Goal: Task Accomplishment & Management: Use online tool/utility

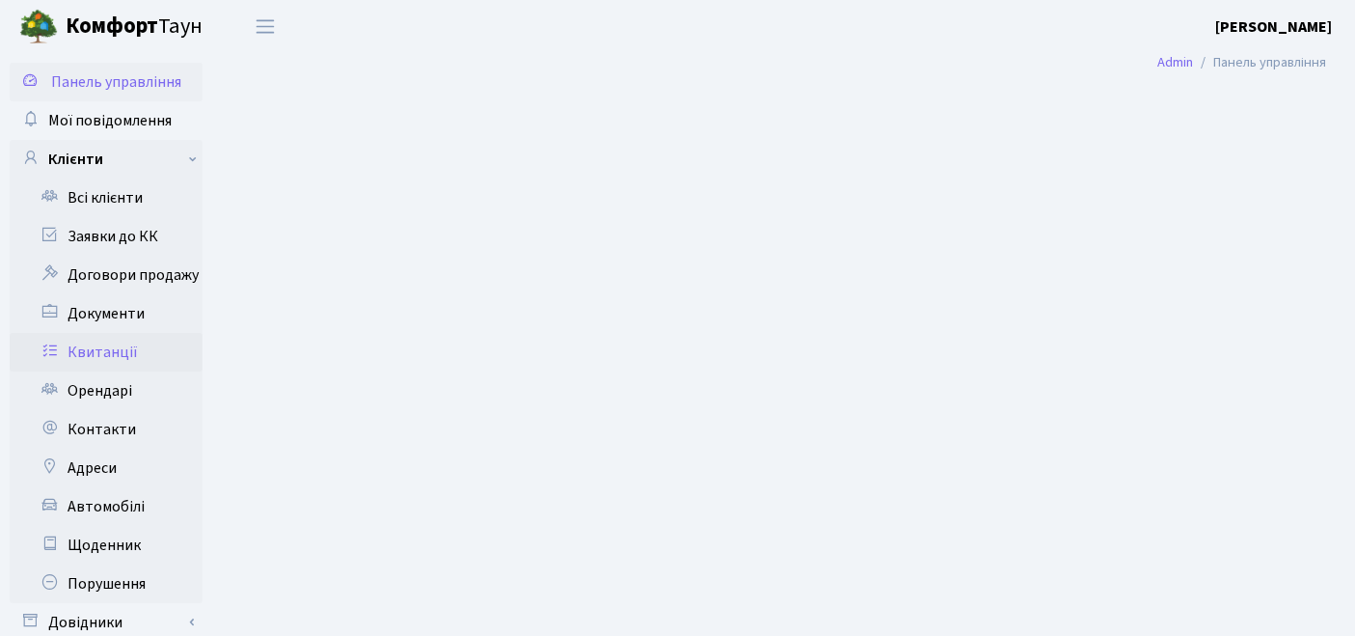
click at [113, 356] on link "Квитанції" at bounding box center [106, 352] width 193 height 39
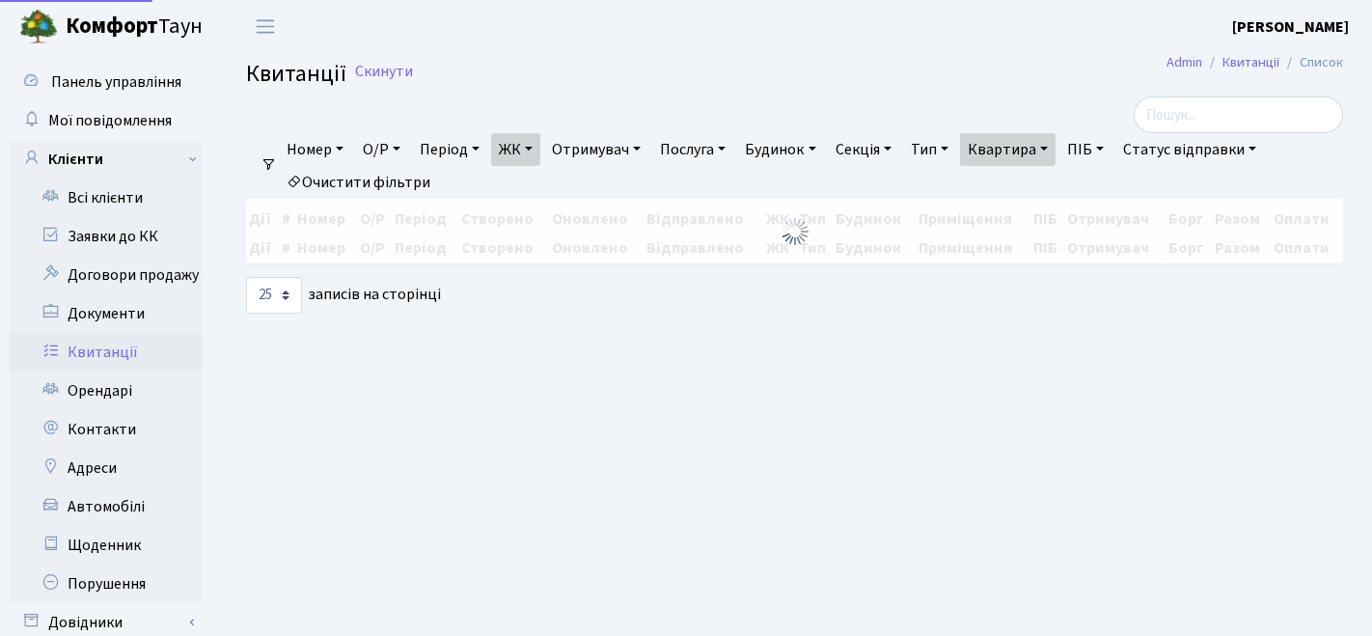
select select "25"
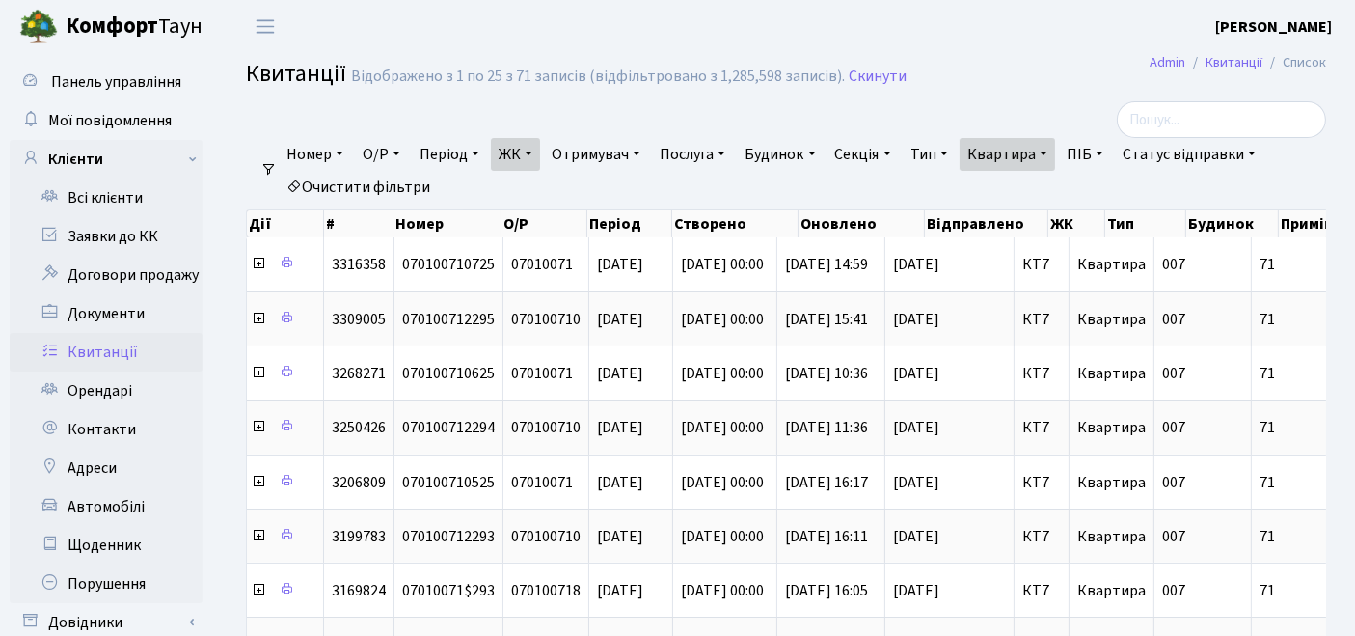
click at [383, 185] on link "Очистити фільтри" at bounding box center [358, 187] width 159 height 33
select select
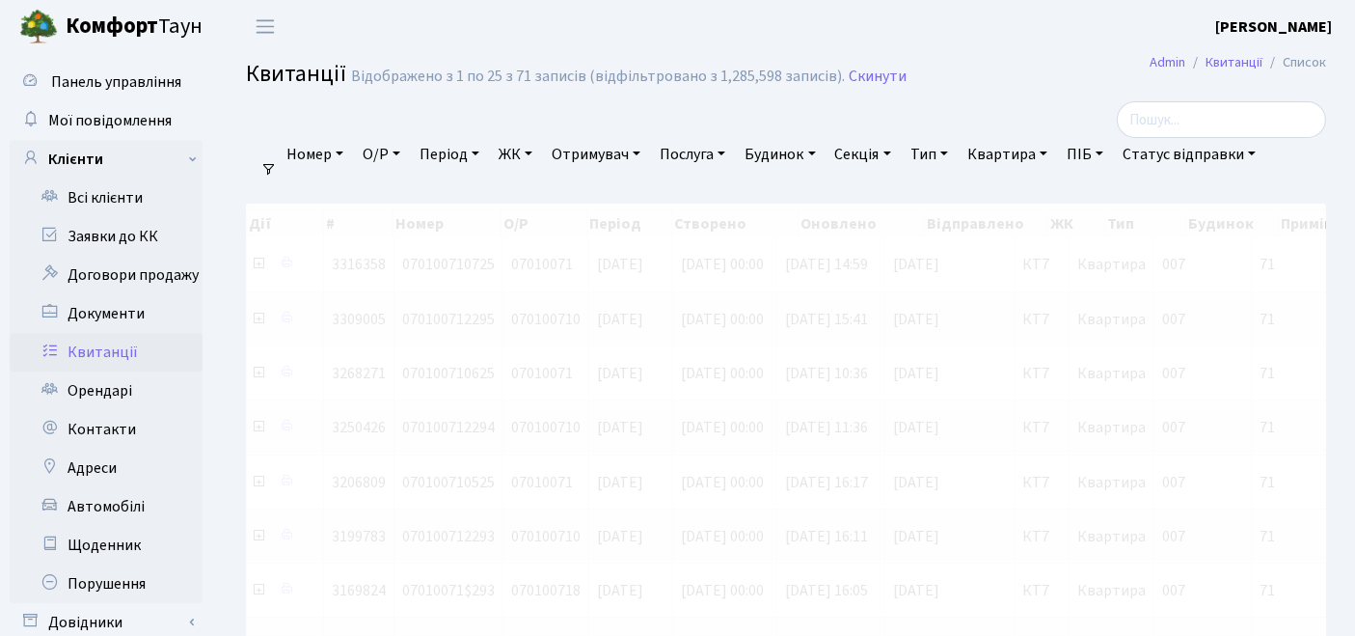
click at [538, 154] on link "ЖК" at bounding box center [515, 154] width 49 height 33
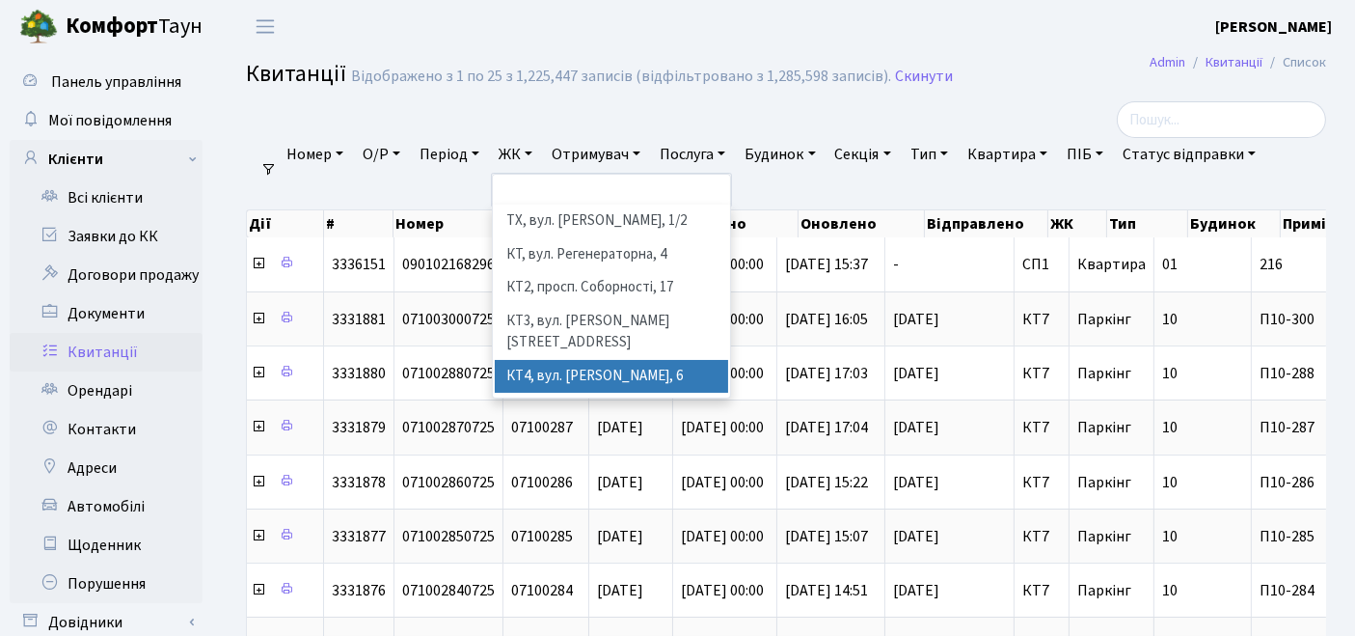
click at [523, 360] on li "КТ4, вул. Юрія Липи, 6" at bounding box center [612, 377] width 234 height 34
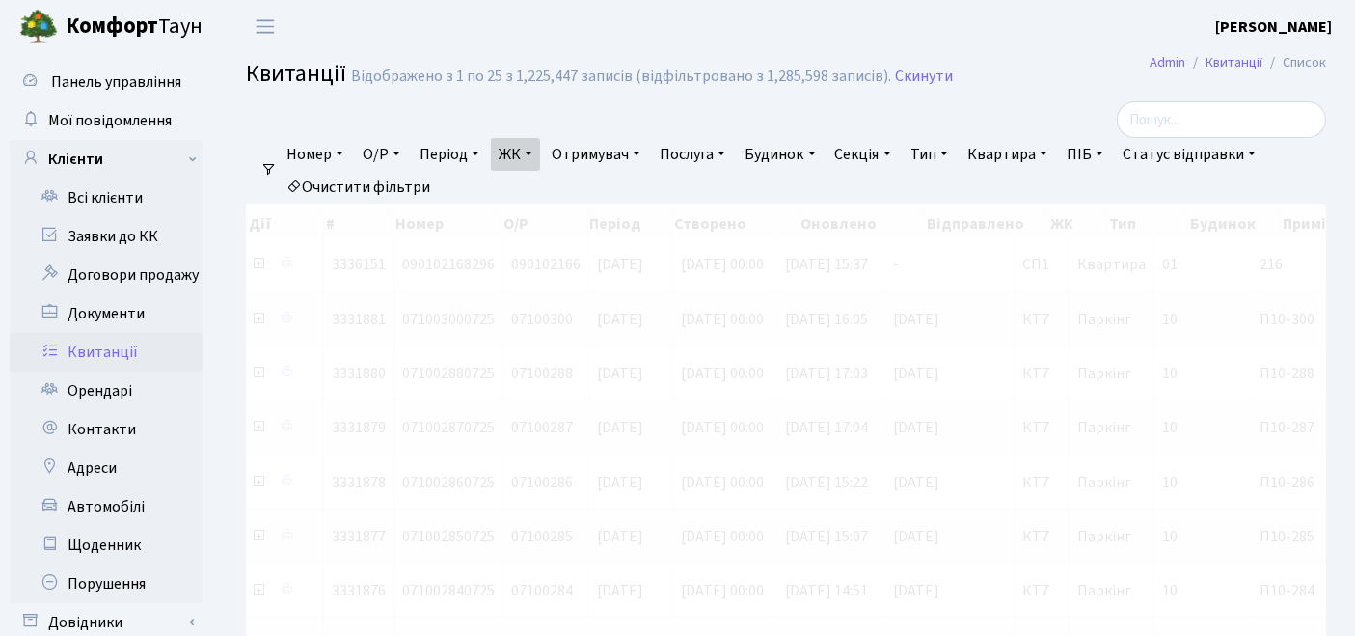
click at [1023, 157] on link "Квартира" at bounding box center [1008, 154] width 96 height 33
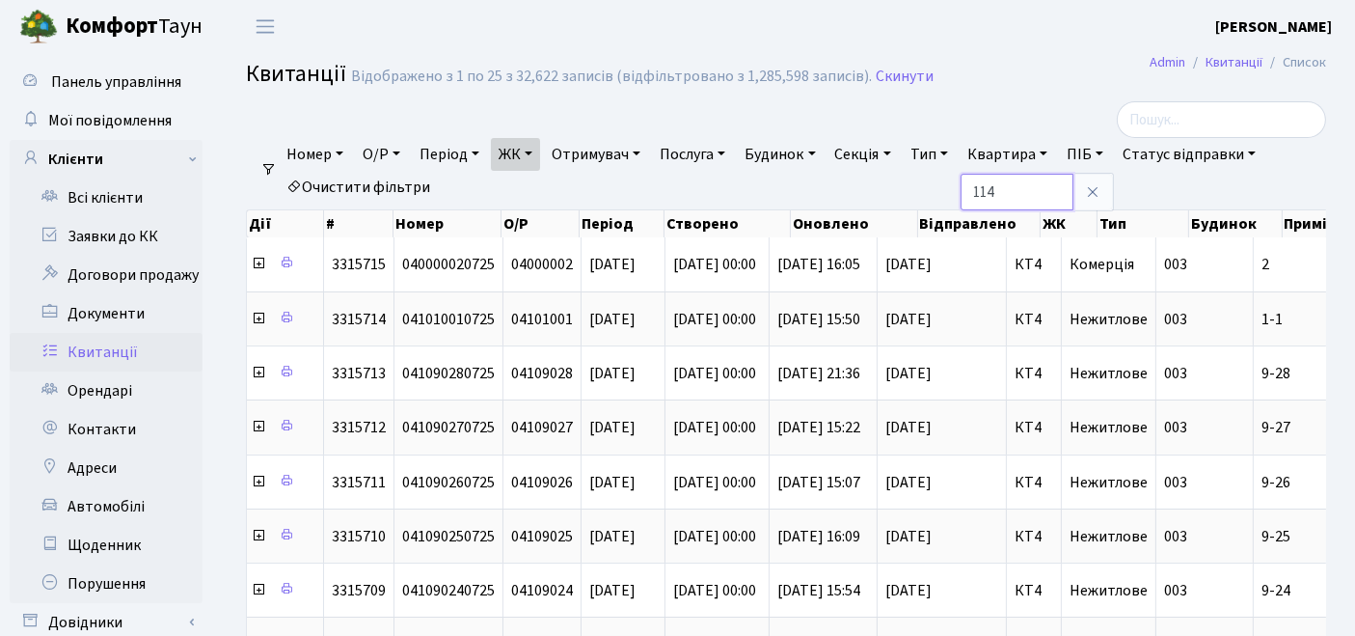
type input "114"
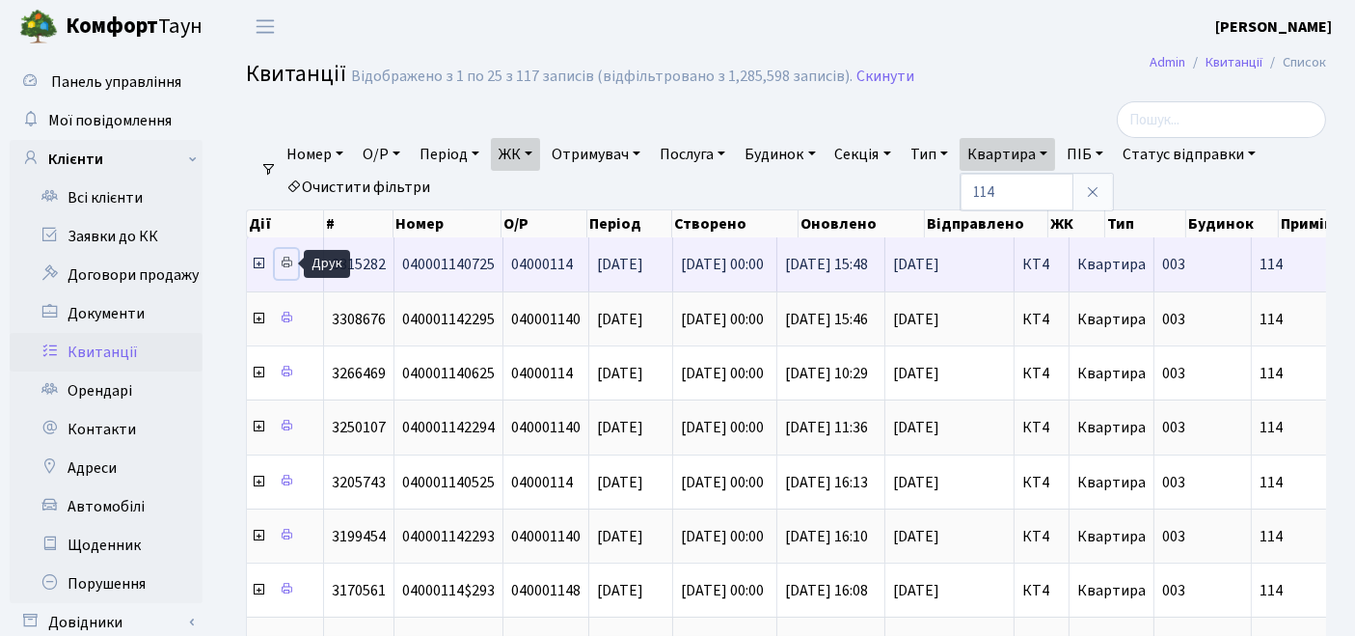
click at [289, 260] on icon at bounding box center [287, 263] width 14 height 14
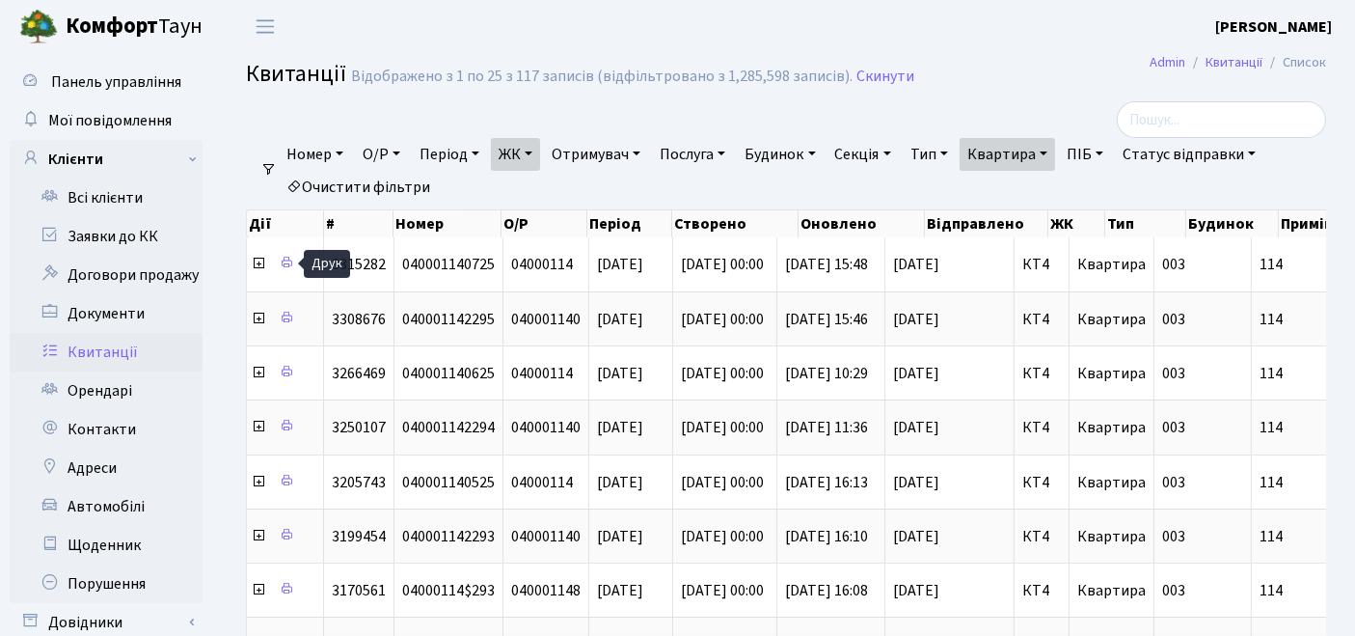
click at [396, 174] on link "Очистити фільтри" at bounding box center [358, 187] width 159 height 33
select select
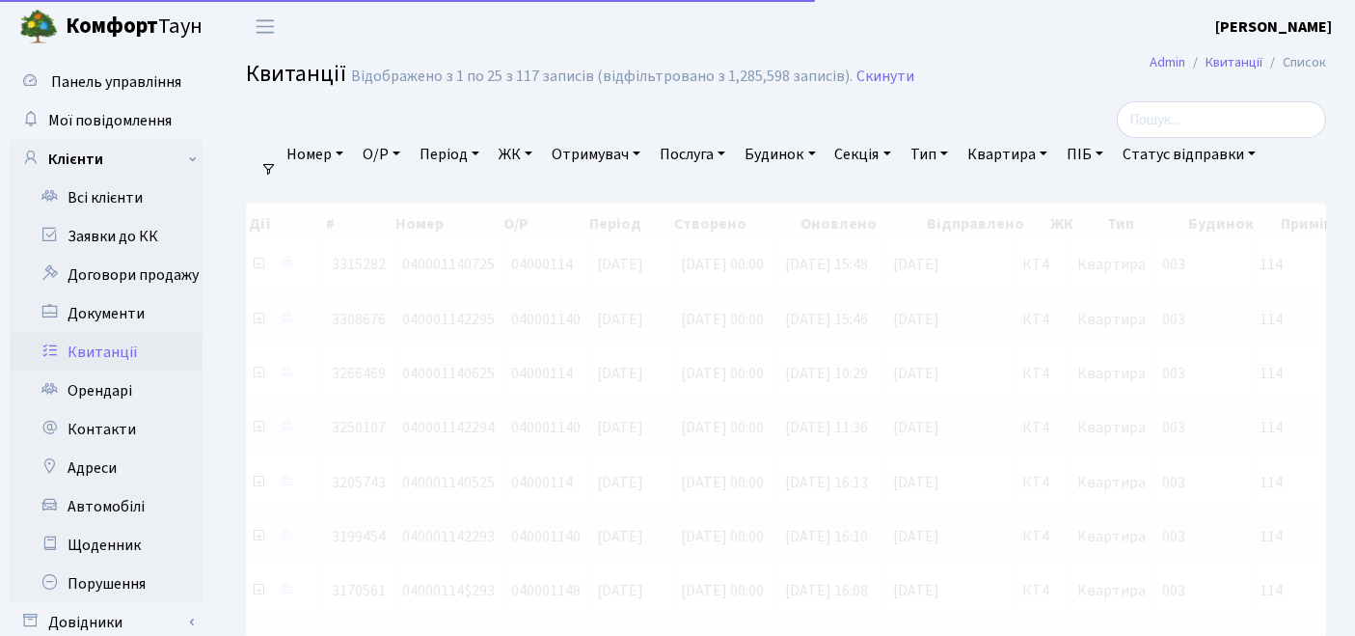
click at [506, 158] on link "ЖК" at bounding box center [515, 154] width 49 height 33
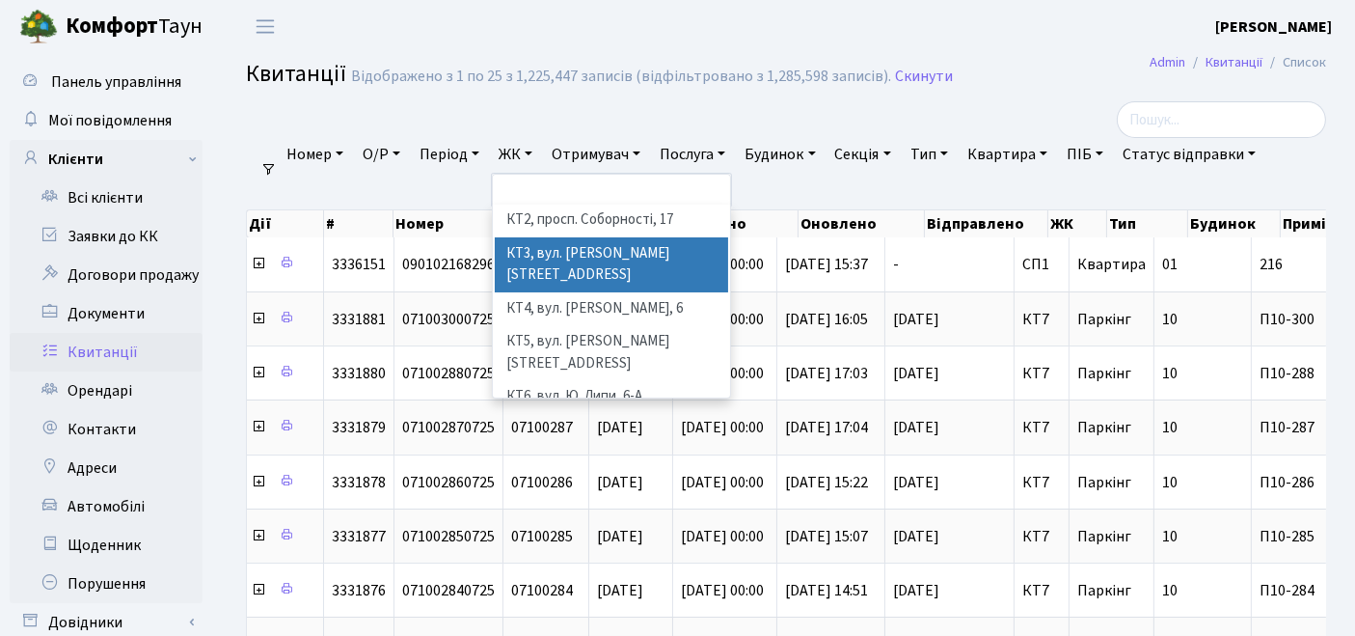
scroll to position [107, 0]
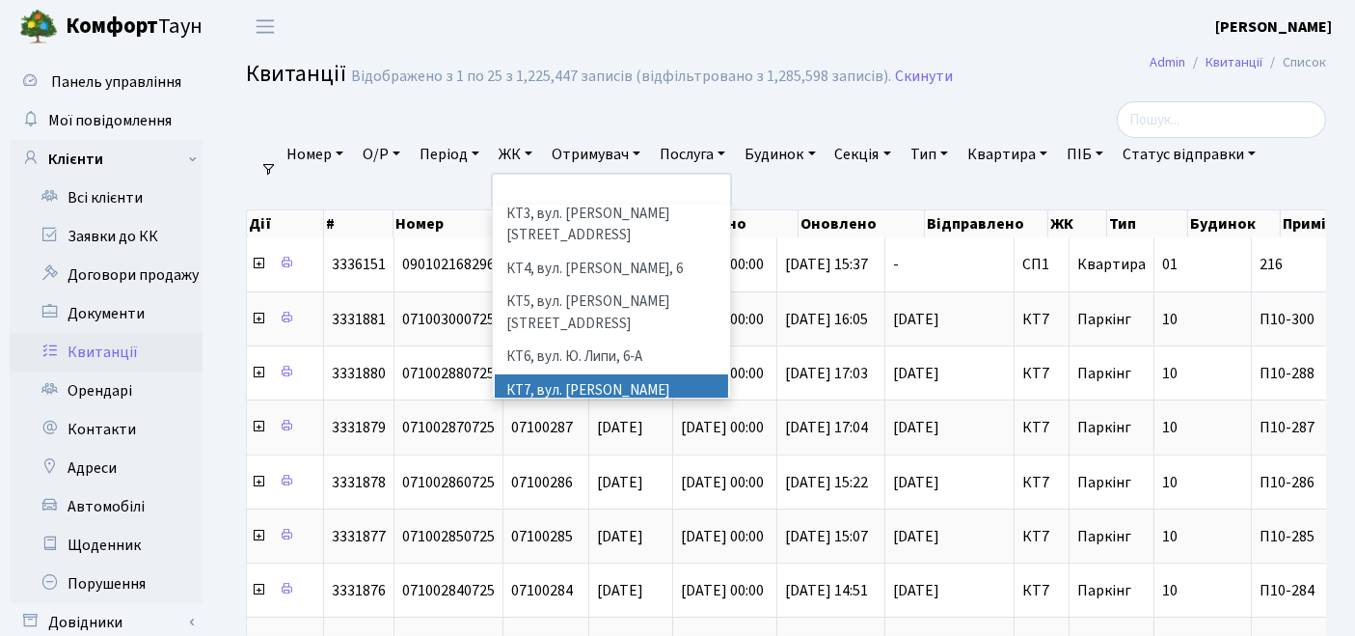
click at [551, 374] on li "КТ7, вул. [PERSON_NAME][STREET_ADDRESS]" at bounding box center [612, 401] width 234 height 55
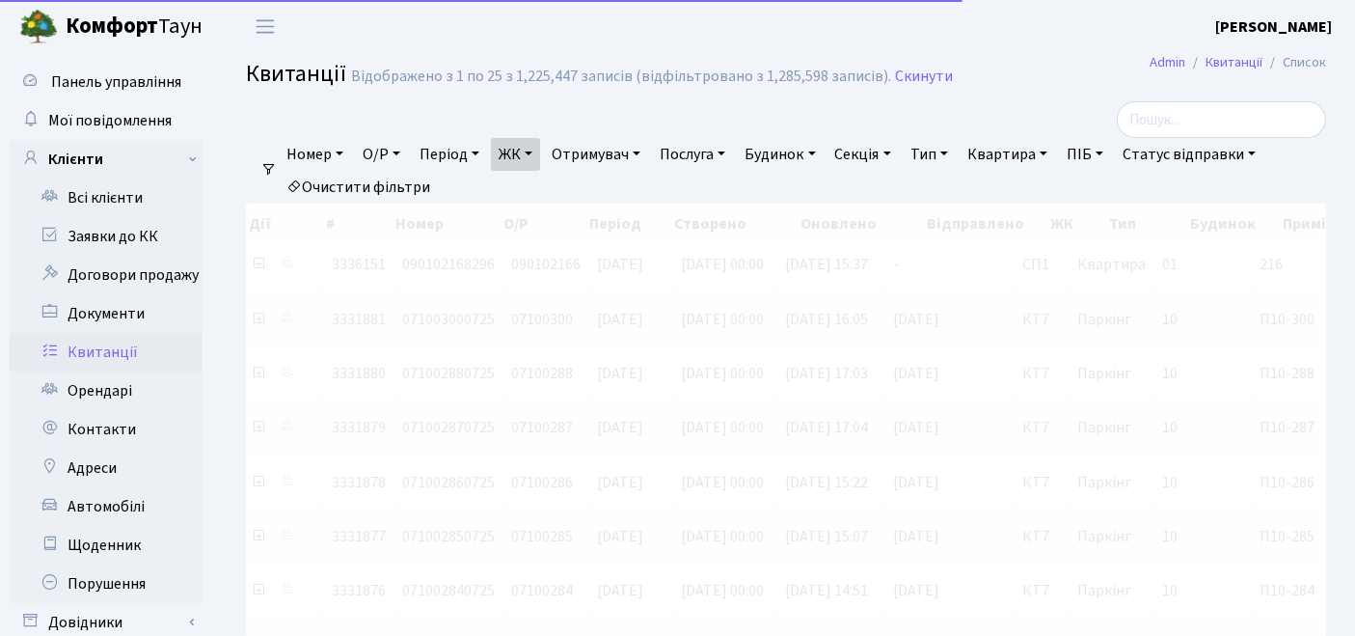
click at [1006, 147] on link "Квартира" at bounding box center [1008, 154] width 96 height 33
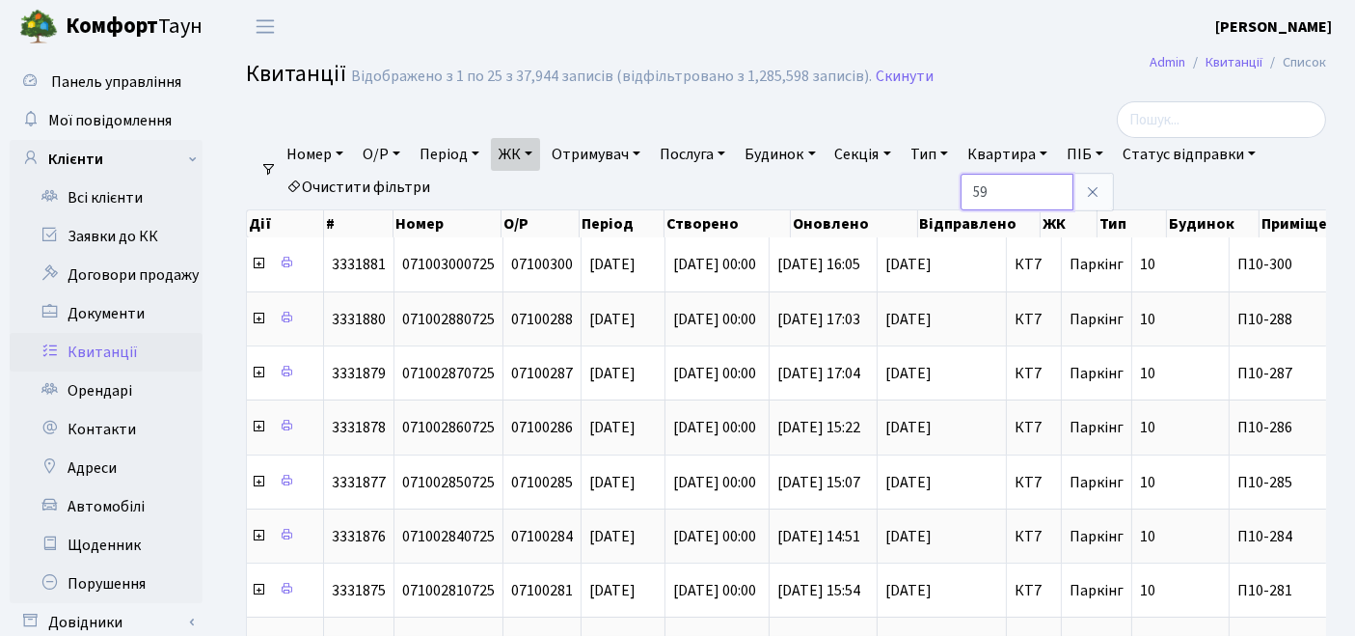
type input "59"
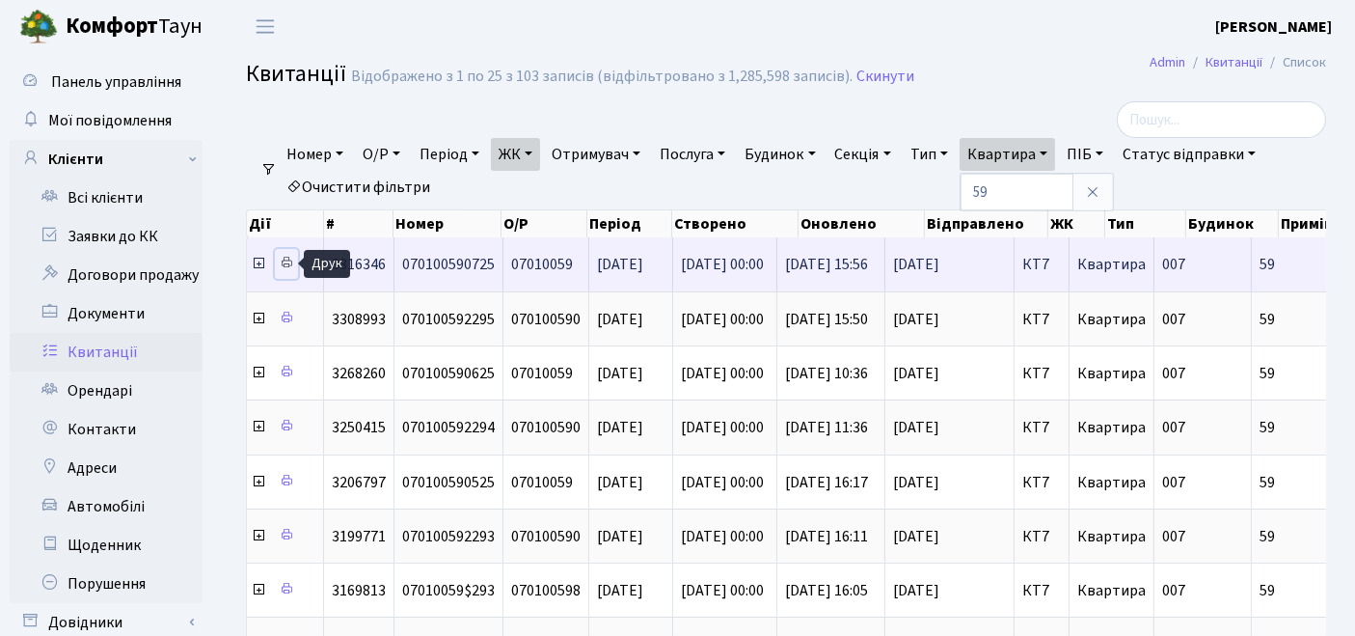
click at [284, 258] on icon at bounding box center [287, 263] width 14 height 14
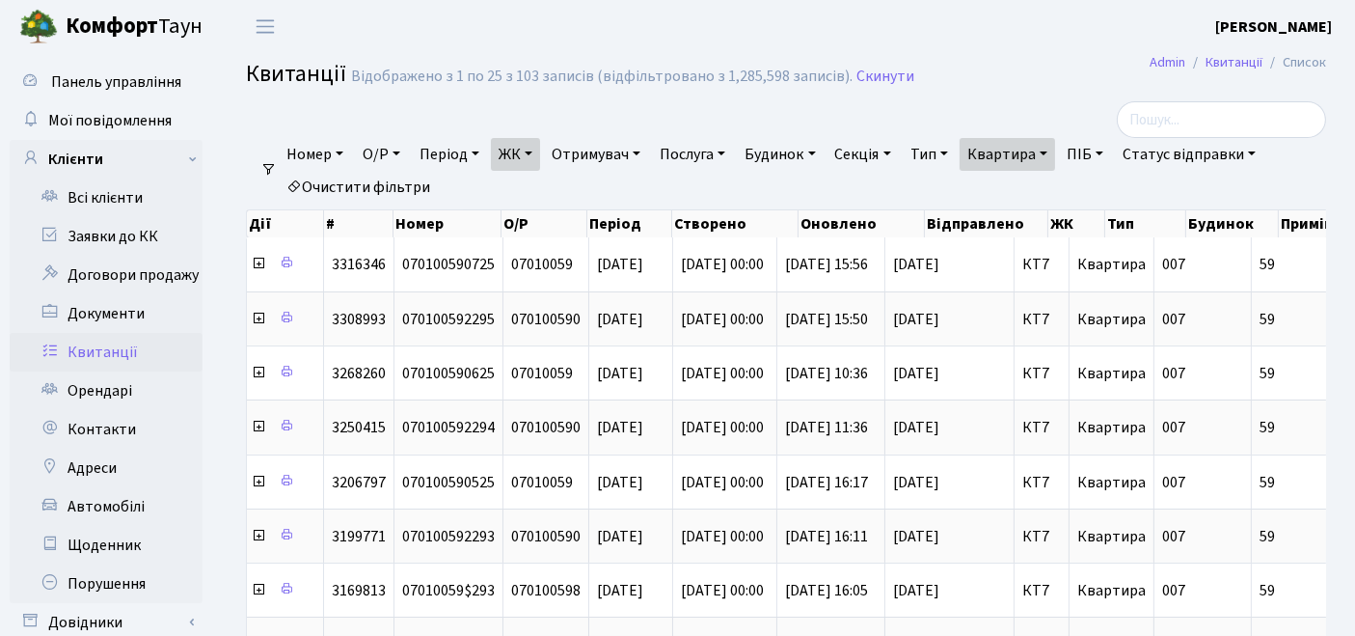
click at [387, 188] on link "Очистити фільтри" at bounding box center [358, 187] width 159 height 33
select select
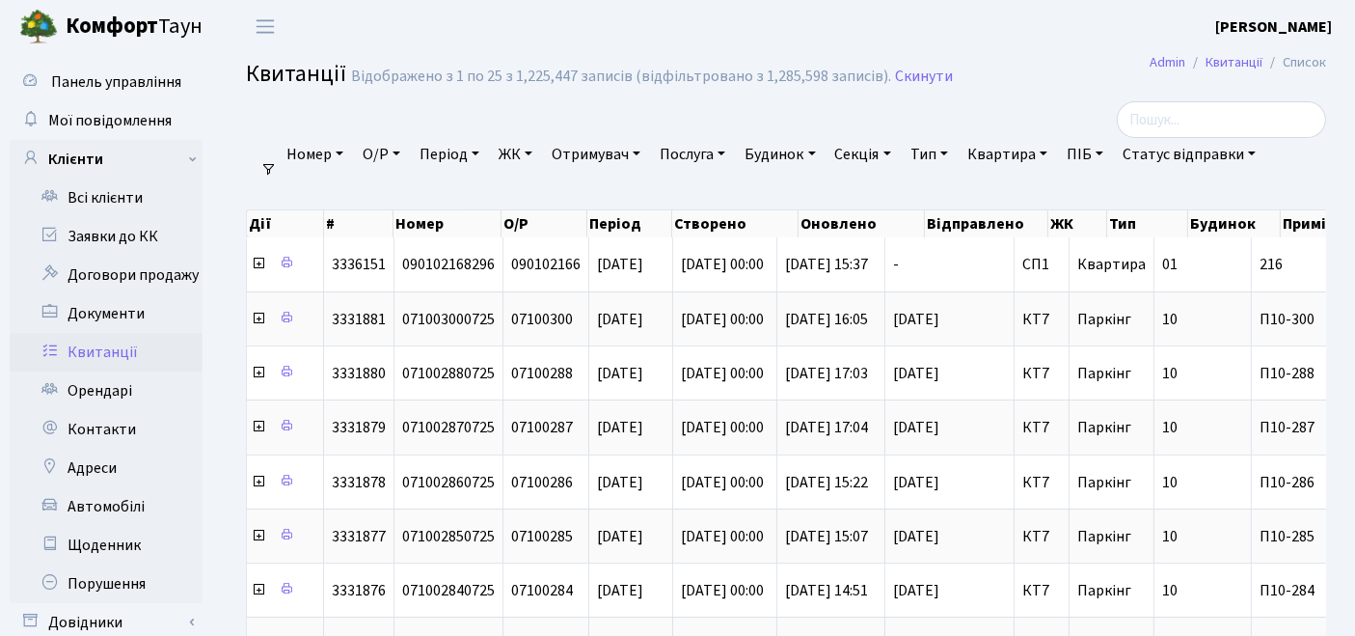
click at [517, 153] on link "ЖК" at bounding box center [515, 154] width 49 height 33
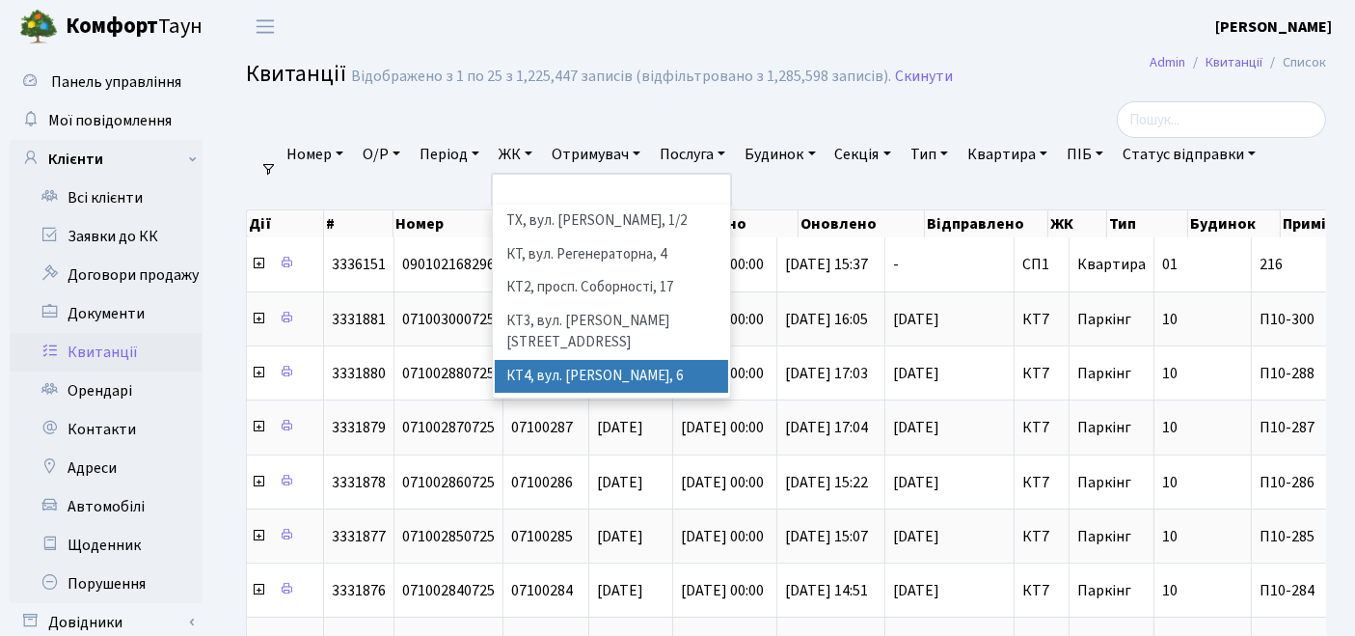
click at [560, 360] on li "КТ4, вул. [PERSON_NAME], 6" at bounding box center [612, 377] width 234 height 34
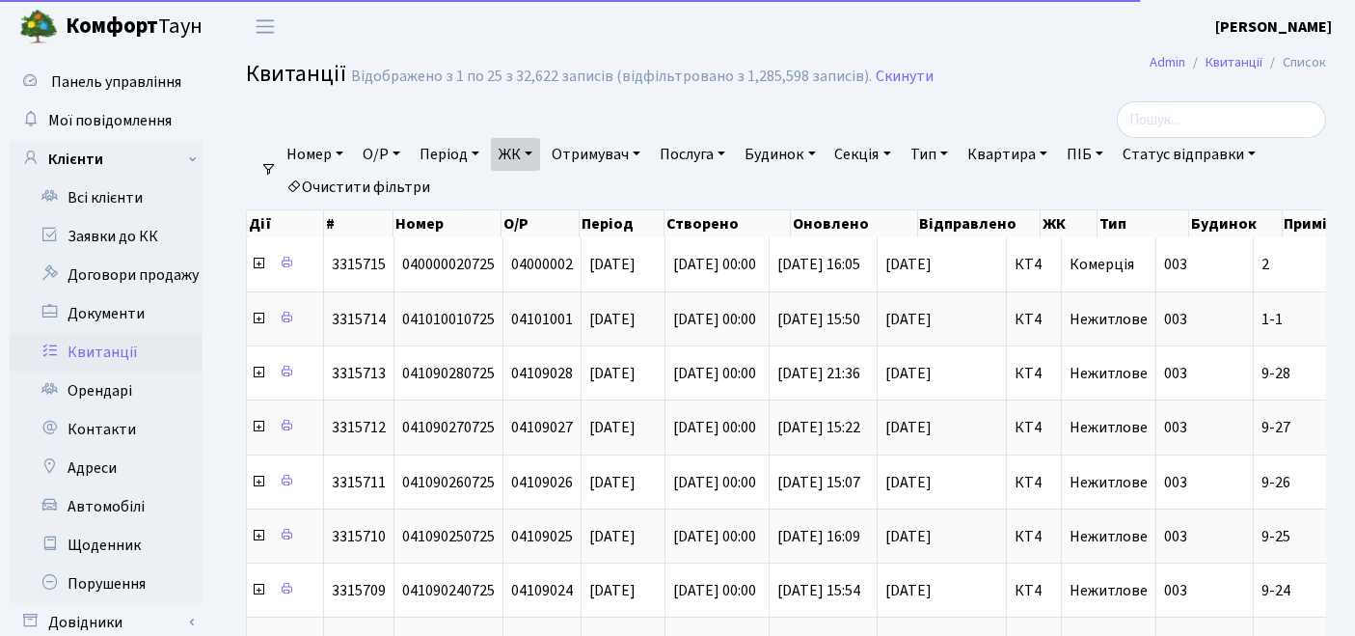
click at [1015, 152] on link "Квартира" at bounding box center [1008, 154] width 96 height 33
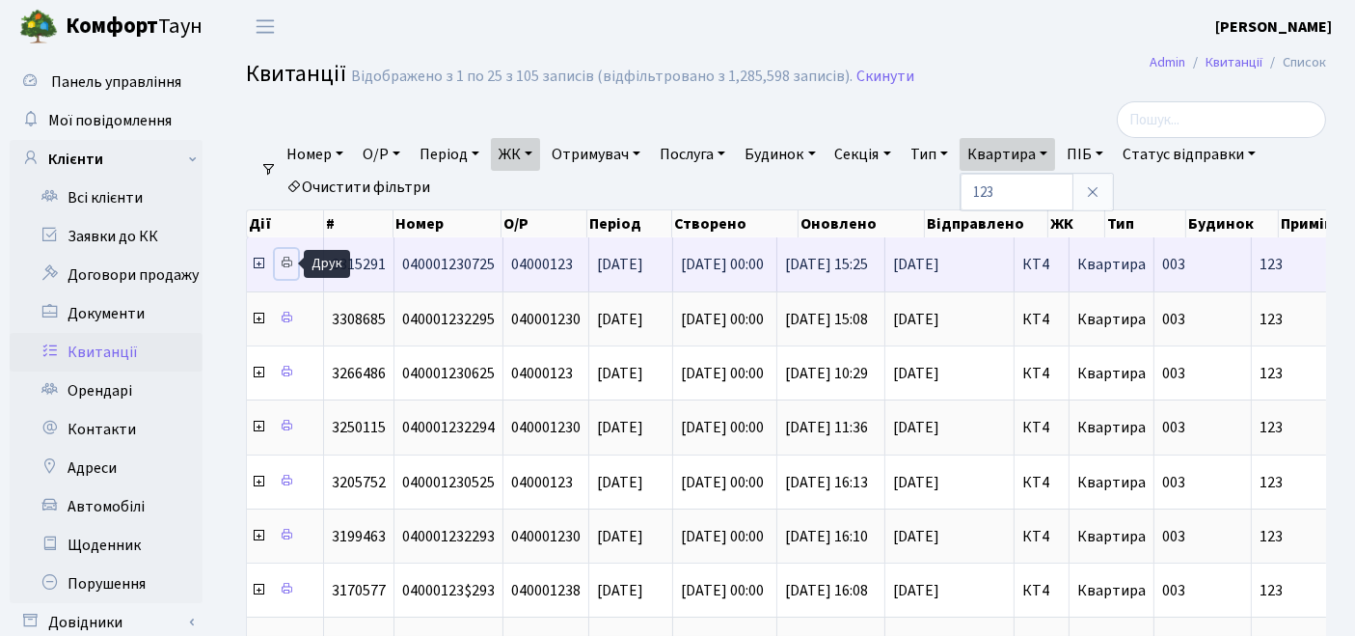
click at [284, 260] on icon at bounding box center [287, 263] width 14 height 14
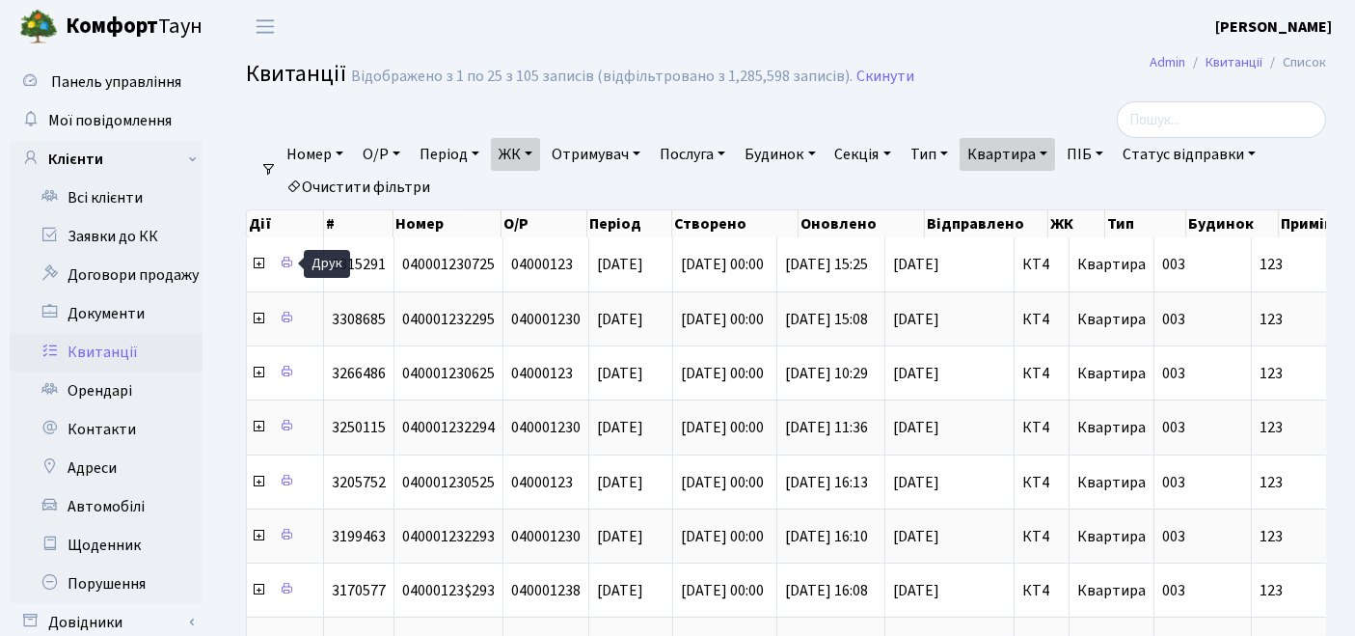
click at [1017, 158] on link "Квартира" at bounding box center [1008, 154] width 96 height 33
drag, startPoint x: 1047, startPoint y: 194, endPoint x: 970, endPoint y: 188, distance: 77.4
click at [970, 188] on ul "Номер О/Р Період 18.08.2025 - 18.08.2025 ЖК ТХ, вул. Ділова, 1/2 КТ, вул. Реген…" at bounding box center [794, 171] width 1034 height 66
click at [1008, 164] on link "Квартира" at bounding box center [1008, 154] width 96 height 33
type input "97"
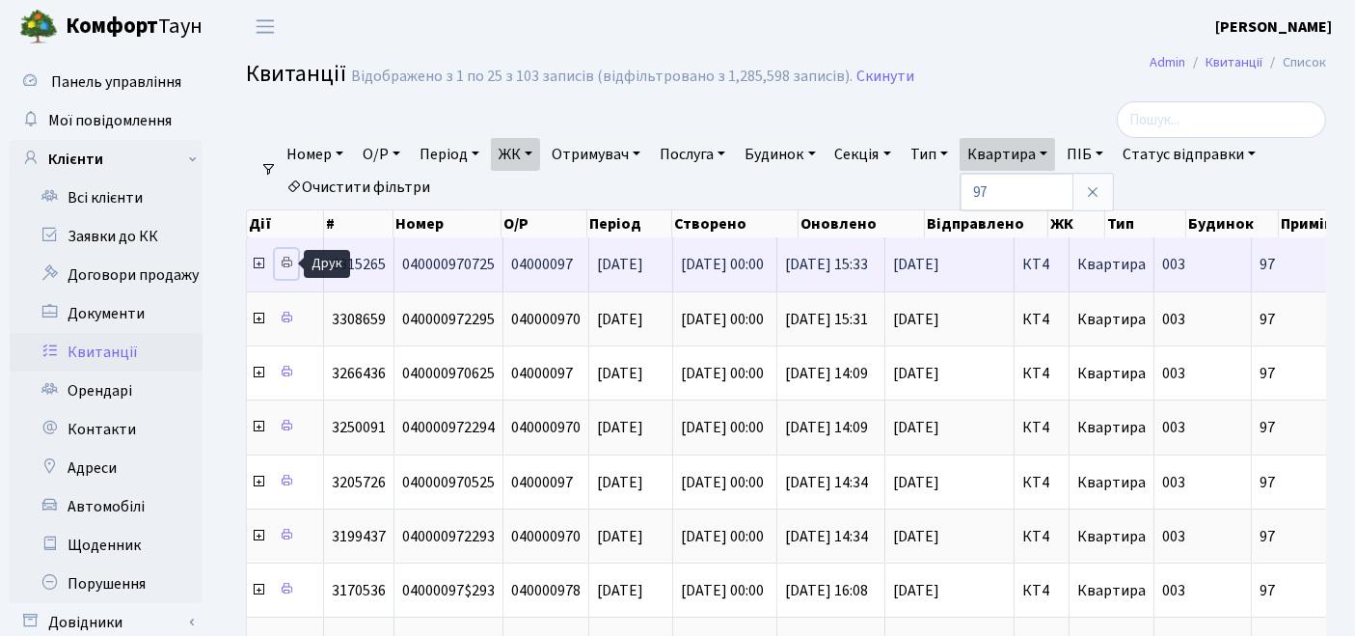
click at [288, 265] on icon at bounding box center [287, 263] width 14 height 14
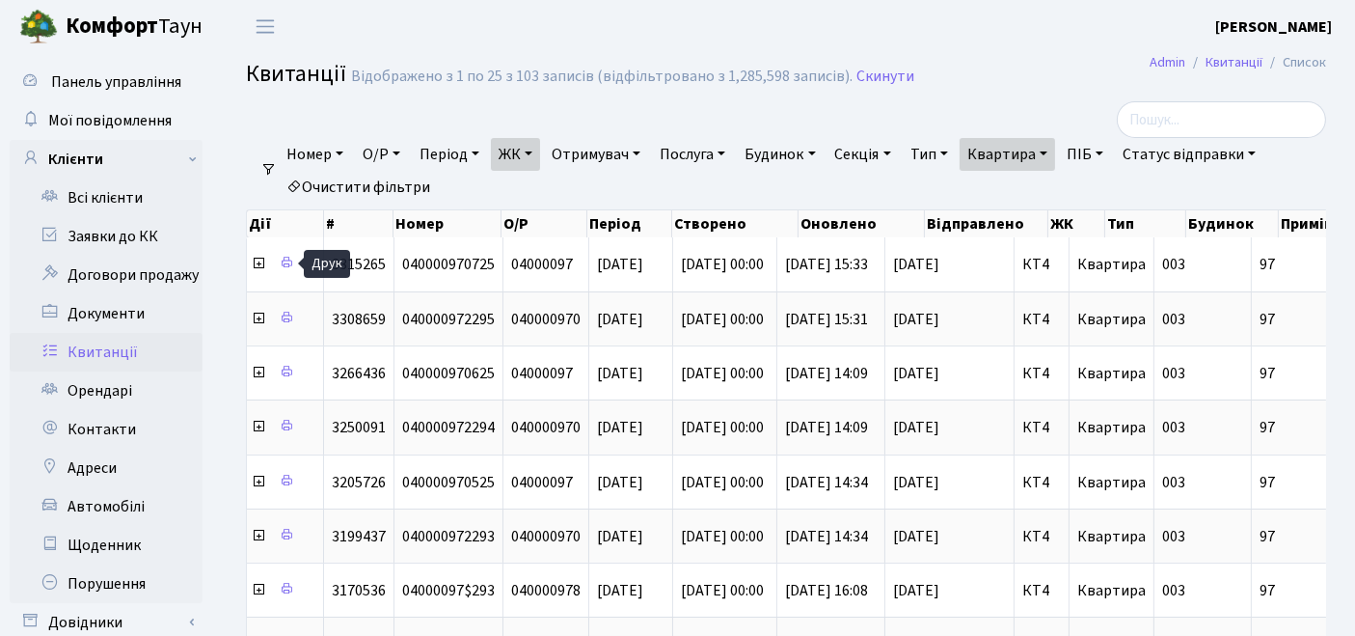
click at [394, 189] on link "Очистити фільтри" at bounding box center [358, 187] width 159 height 33
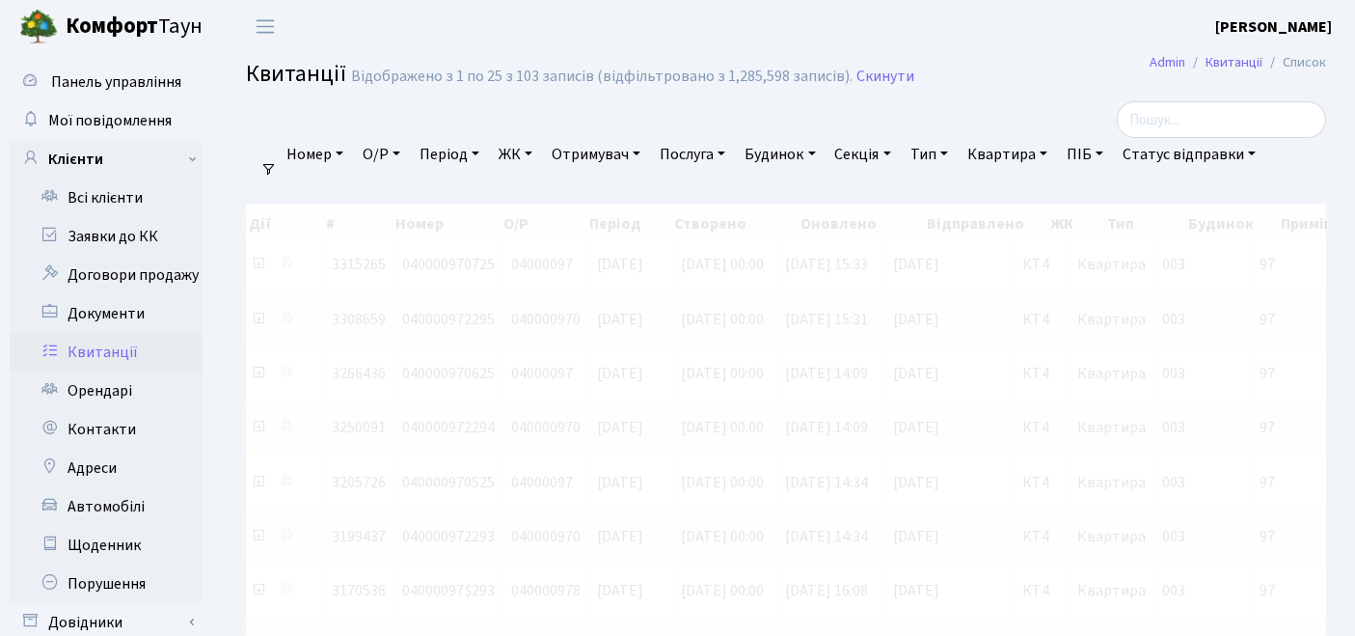
click at [521, 159] on link "ЖК" at bounding box center [515, 154] width 49 height 33
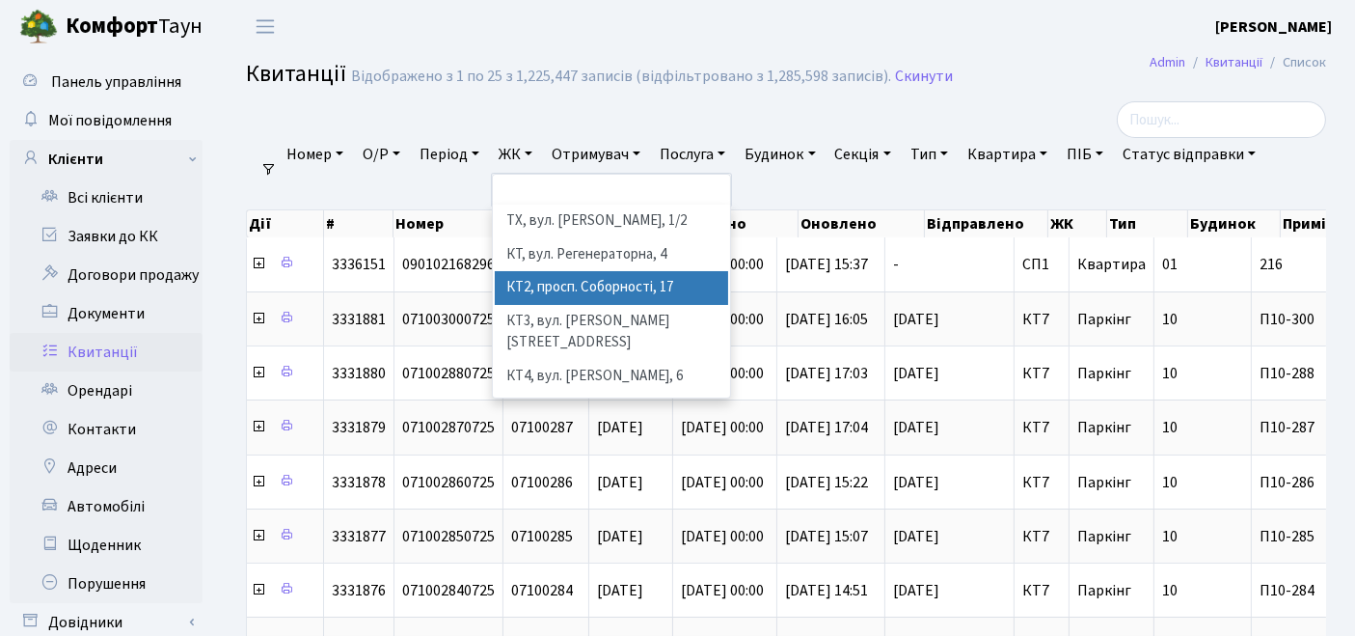
click at [562, 277] on li "КТ2, просп. Соборності, 17" at bounding box center [612, 288] width 234 height 34
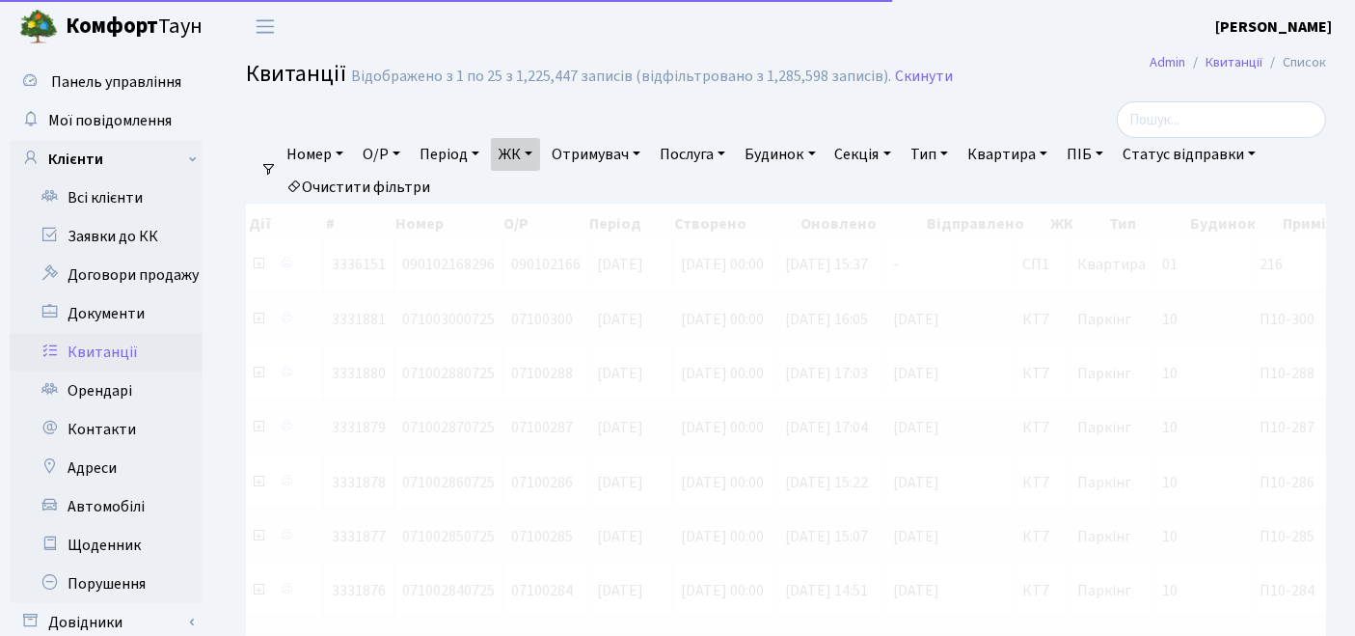
click at [1025, 152] on link "Квартира" at bounding box center [1008, 154] width 96 height 33
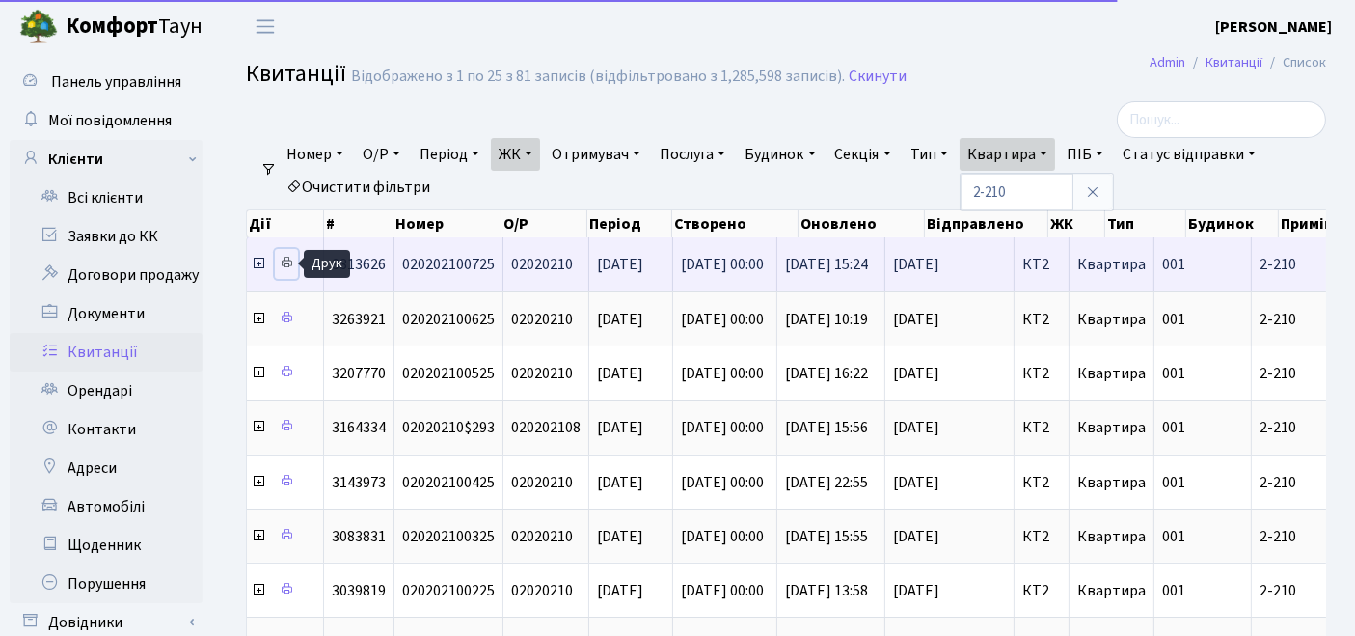
click at [285, 266] on icon at bounding box center [287, 263] width 14 height 14
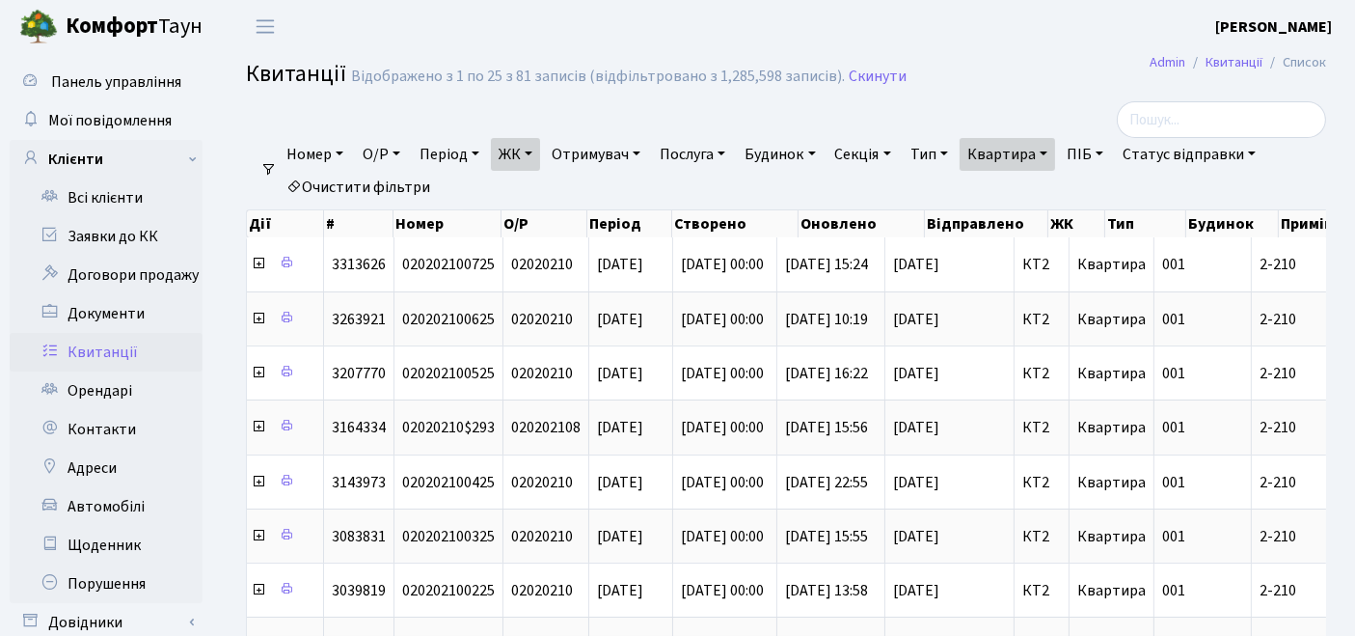
click at [526, 152] on link "ЖК" at bounding box center [515, 154] width 49 height 33
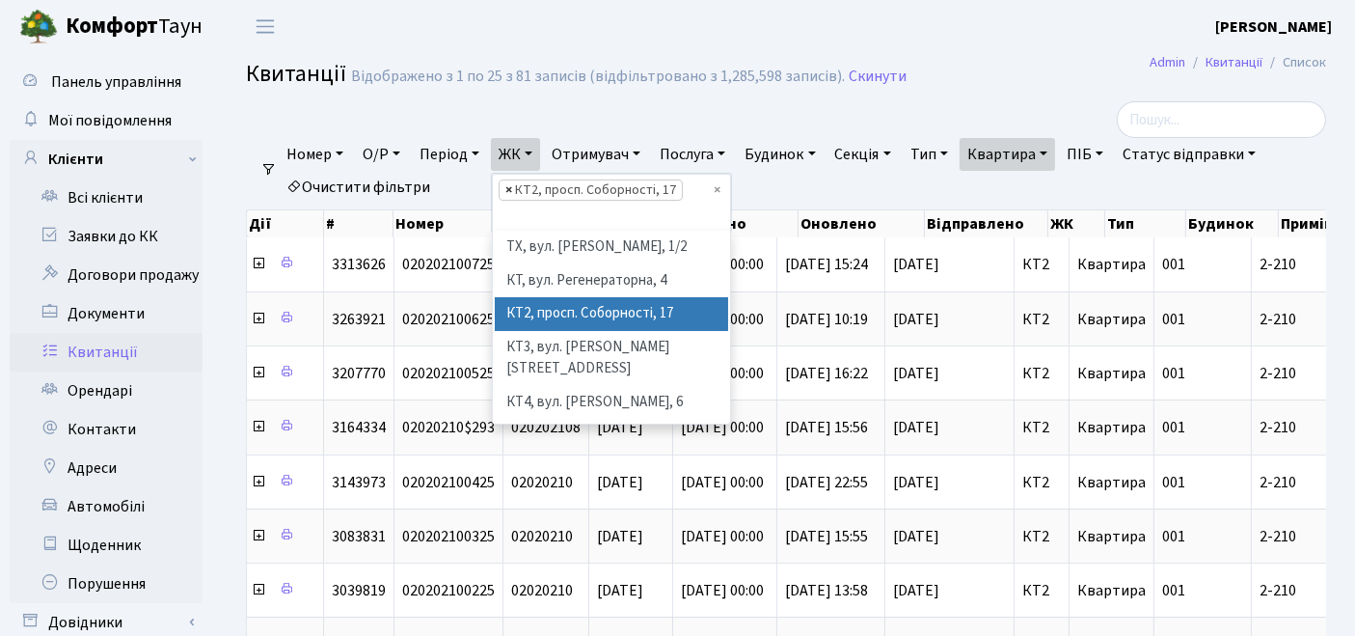
click at [512, 185] on span "×" at bounding box center [509, 189] width 7 height 19
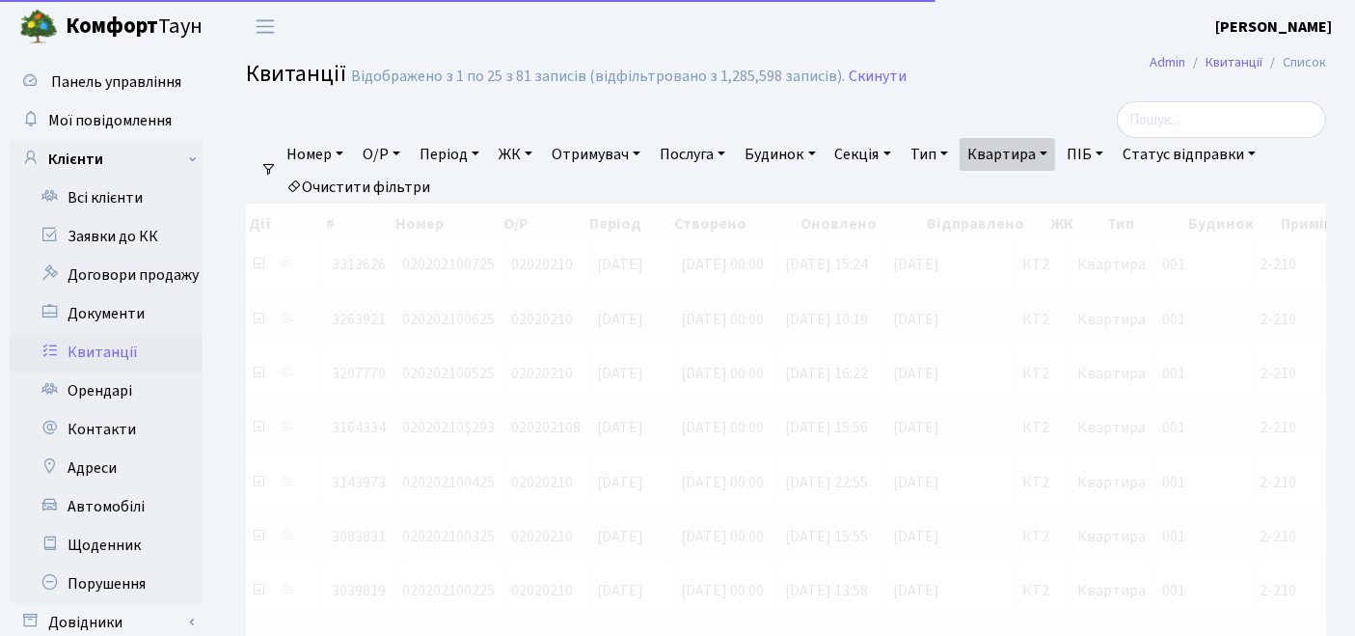
click at [518, 150] on link "ЖК" at bounding box center [515, 154] width 49 height 33
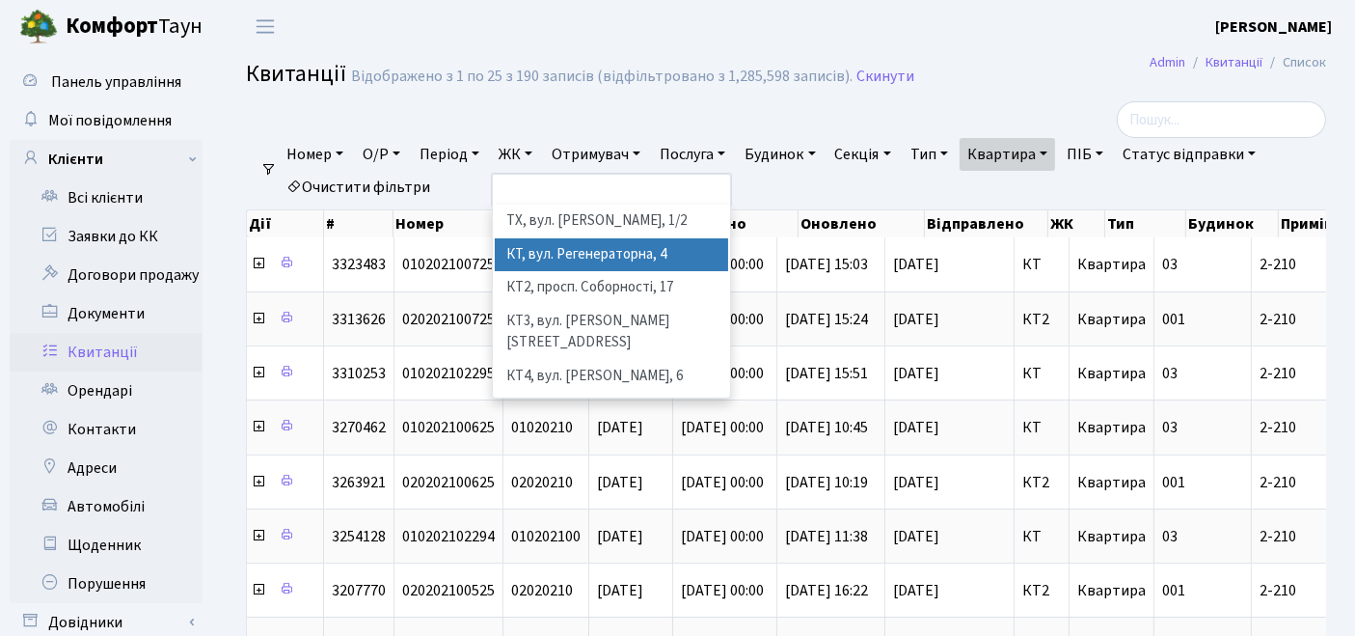
click at [529, 252] on li "КТ, вул. Регенераторна, 4" at bounding box center [612, 255] width 234 height 34
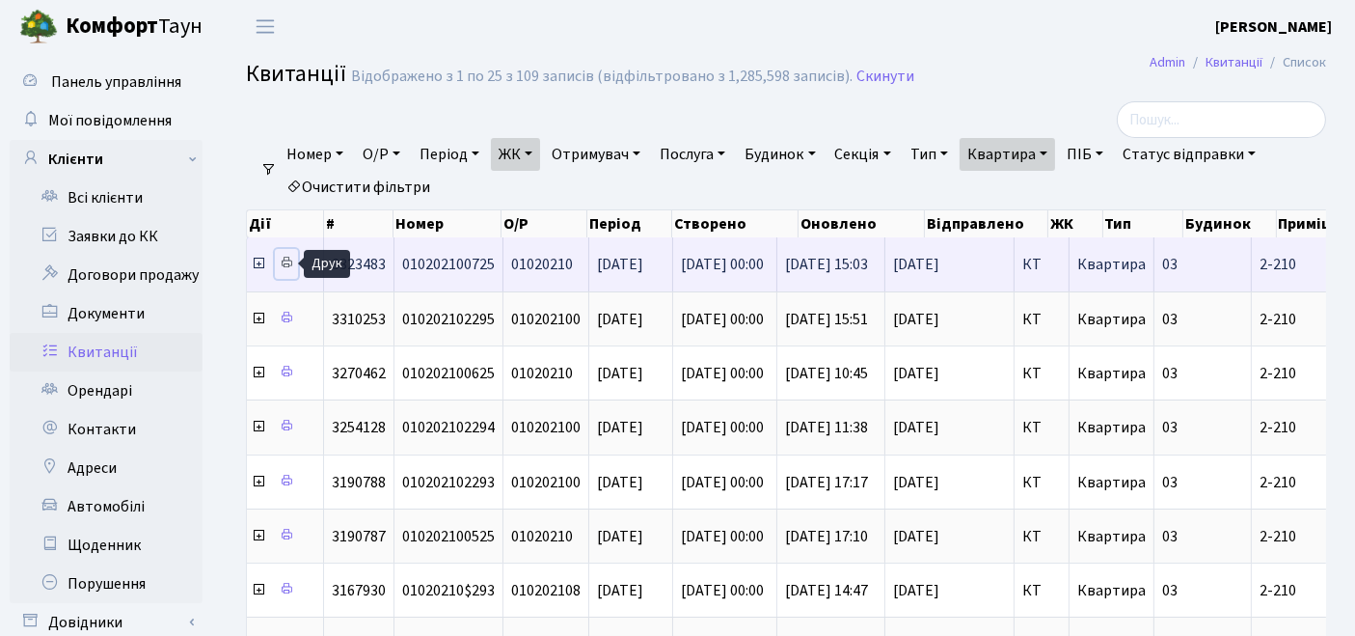
click at [293, 262] on link at bounding box center [286, 264] width 23 height 30
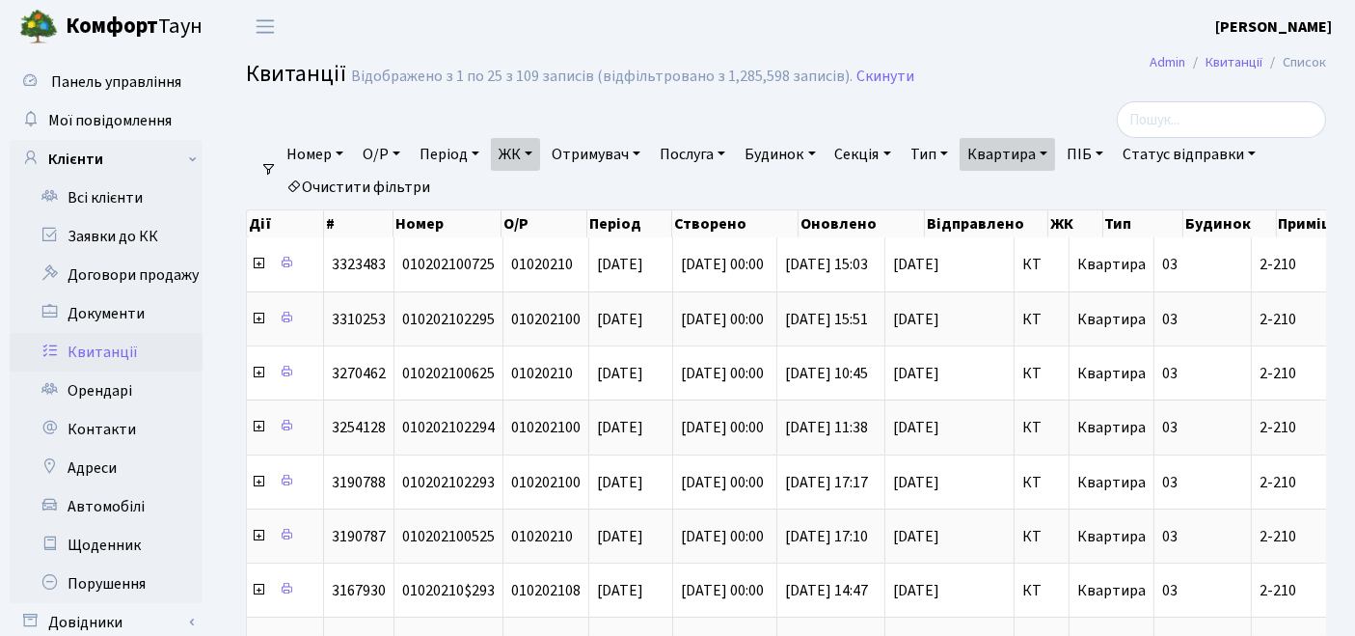
click at [1055, 158] on link "Квартира" at bounding box center [1008, 154] width 96 height 33
drag, startPoint x: 1060, startPoint y: 195, endPoint x: 956, endPoint y: 195, distance: 104.2
click at [956, 195] on ul "Номер О/Р Період 18.08.2025 - 18.08.2025 ЖК ТХ, вул. Ділова, 1/2 КТ, вул. Реген…" at bounding box center [794, 171] width 1034 height 66
click at [1046, 162] on link "Квартира" at bounding box center [1008, 154] width 96 height 33
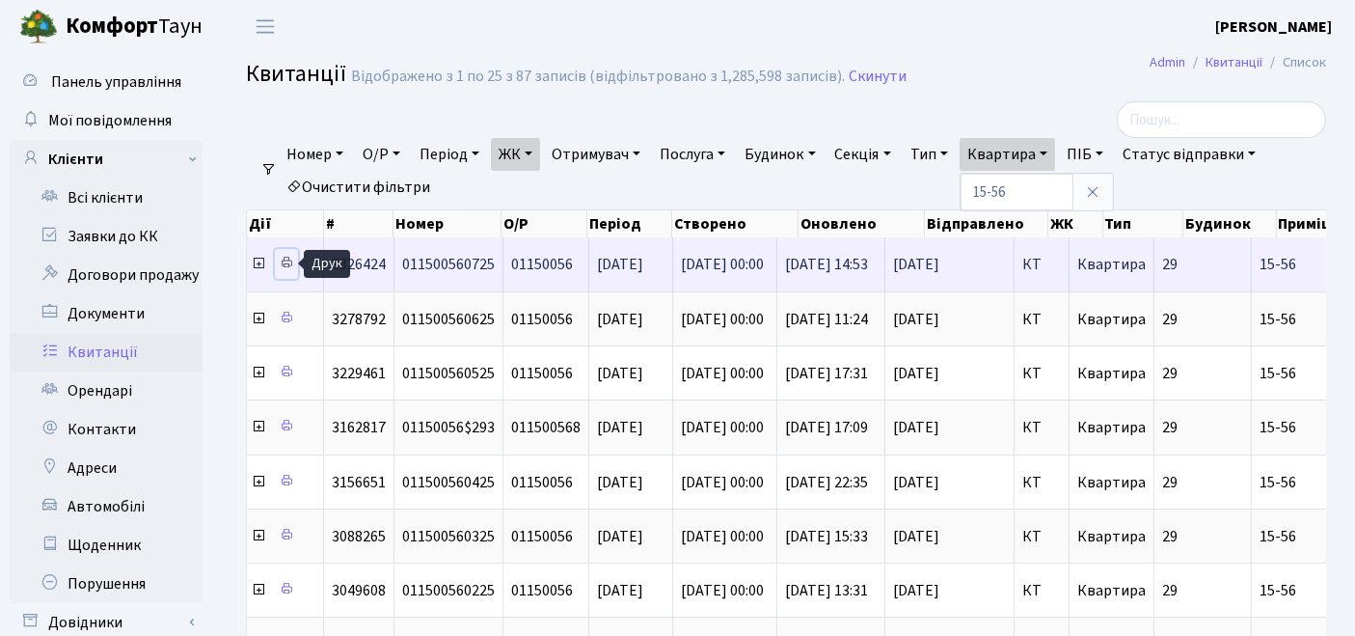
click at [285, 260] on icon at bounding box center [287, 263] width 14 height 14
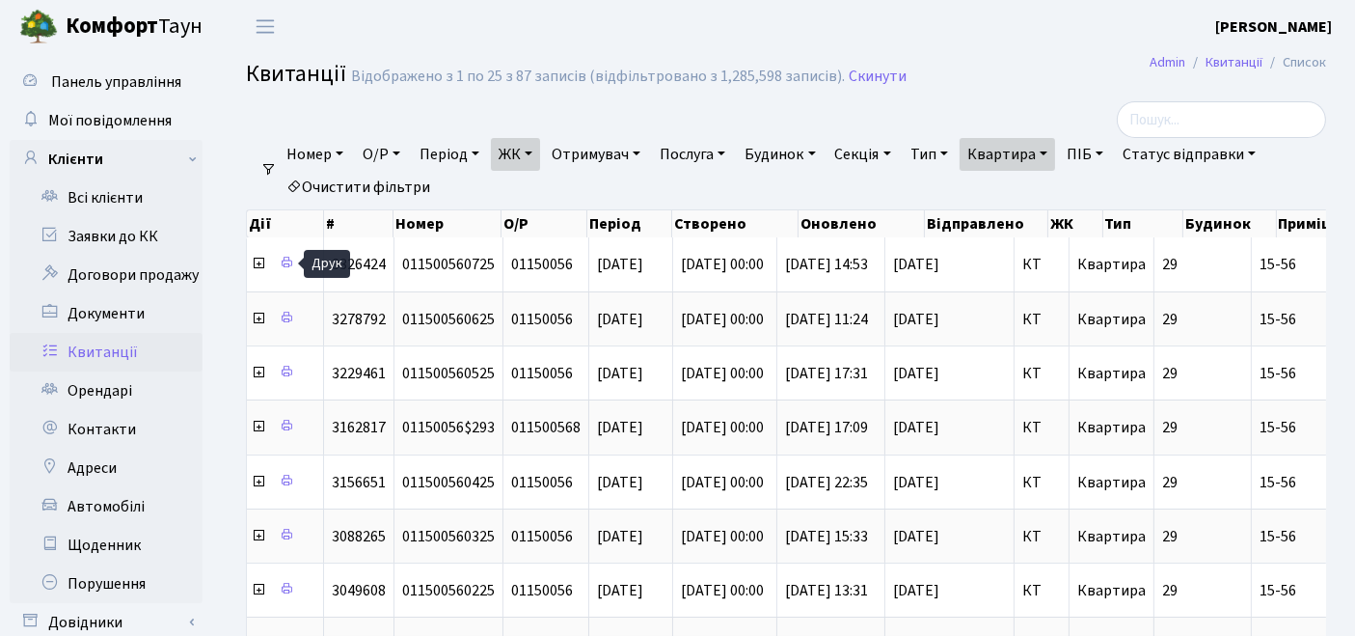
click at [1007, 162] on link "Квартира" at bounding box center [1008, 154] width 96 height 33
type input "15-58"
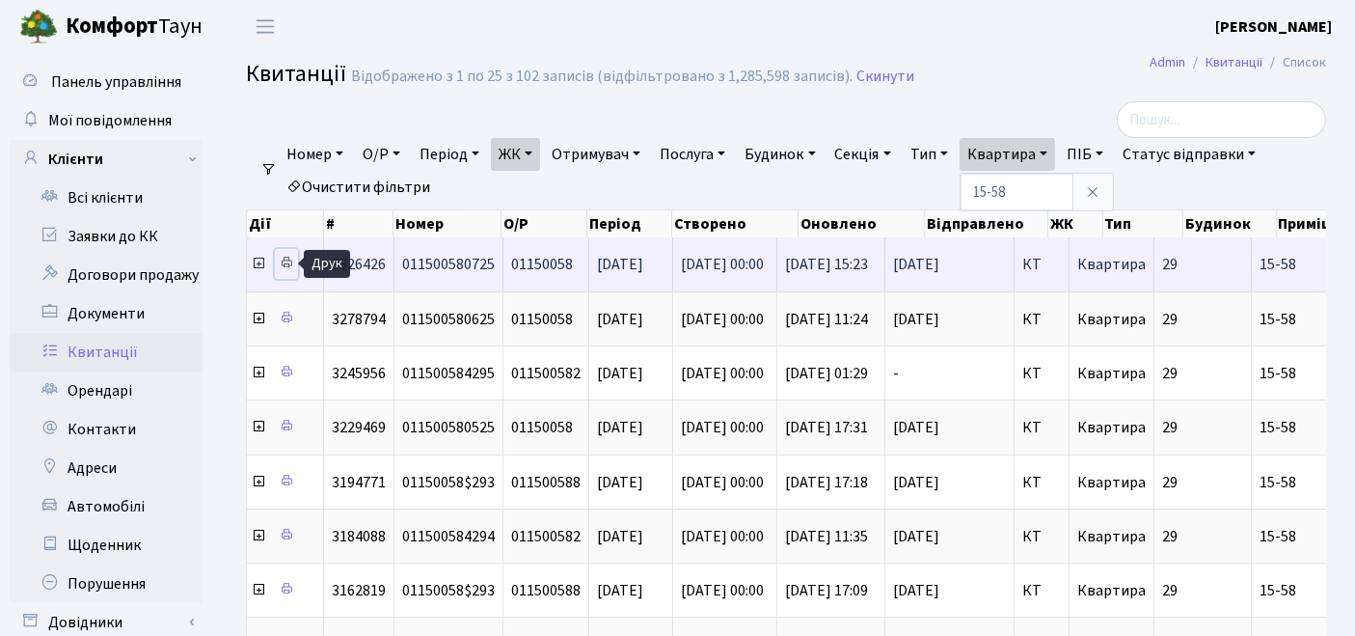
click at [291, 265] on icon at bounding box center [287, 263] width 14 height 14
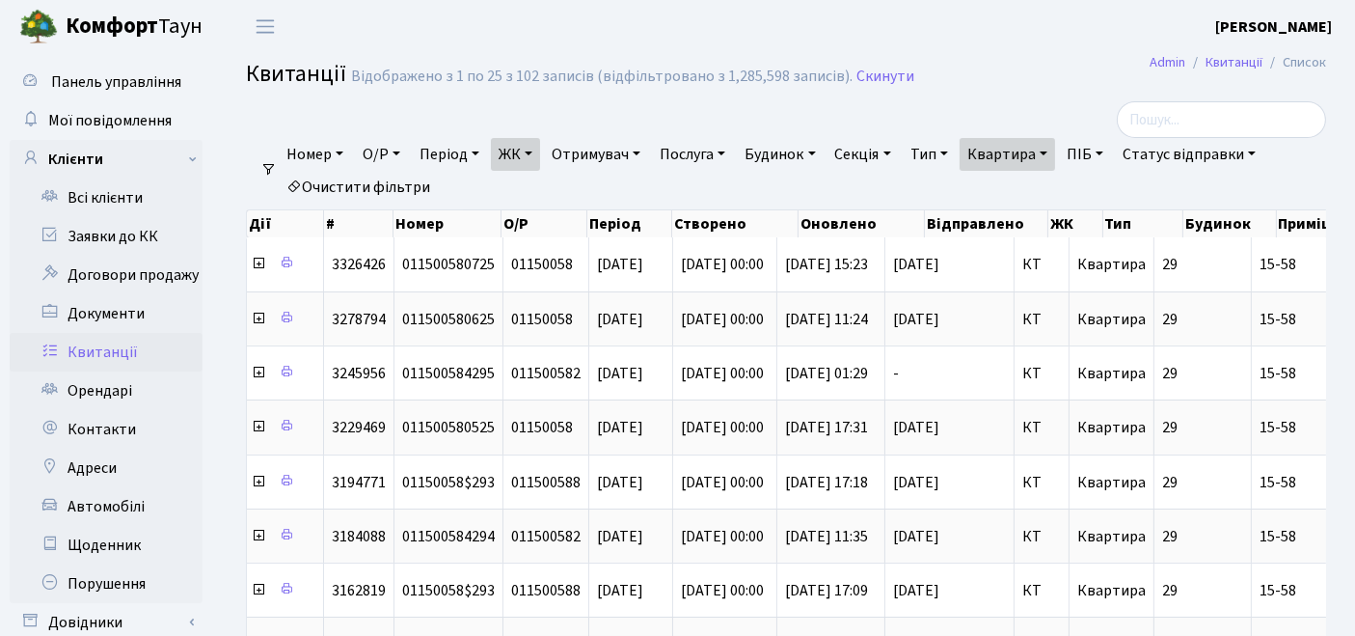
click at [1042, 158] on link "Квартира" at bounding box center [1008, 154] width 96 height 33
click at [381, 182] on link "Очистити фільтри" at bounding box center [358, 187] width 159 height 33
select select
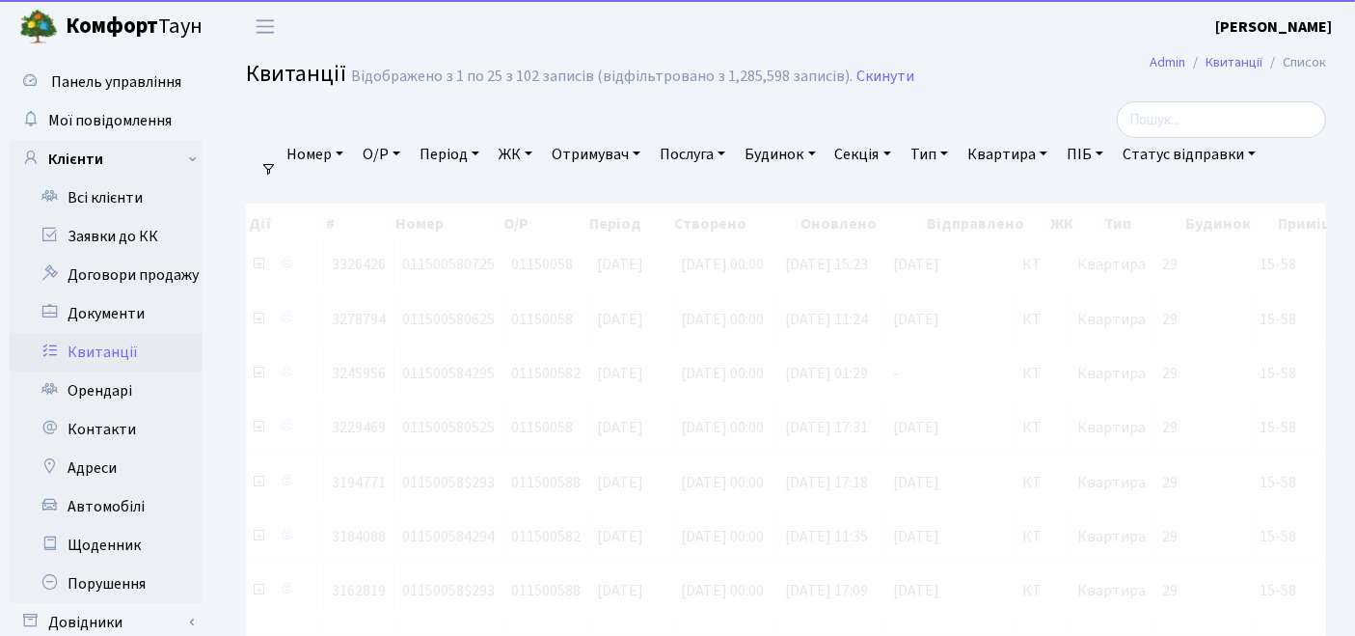
click at [537, 154] on link "ЖК" at bounding box center [515, 154] width 49 height 33
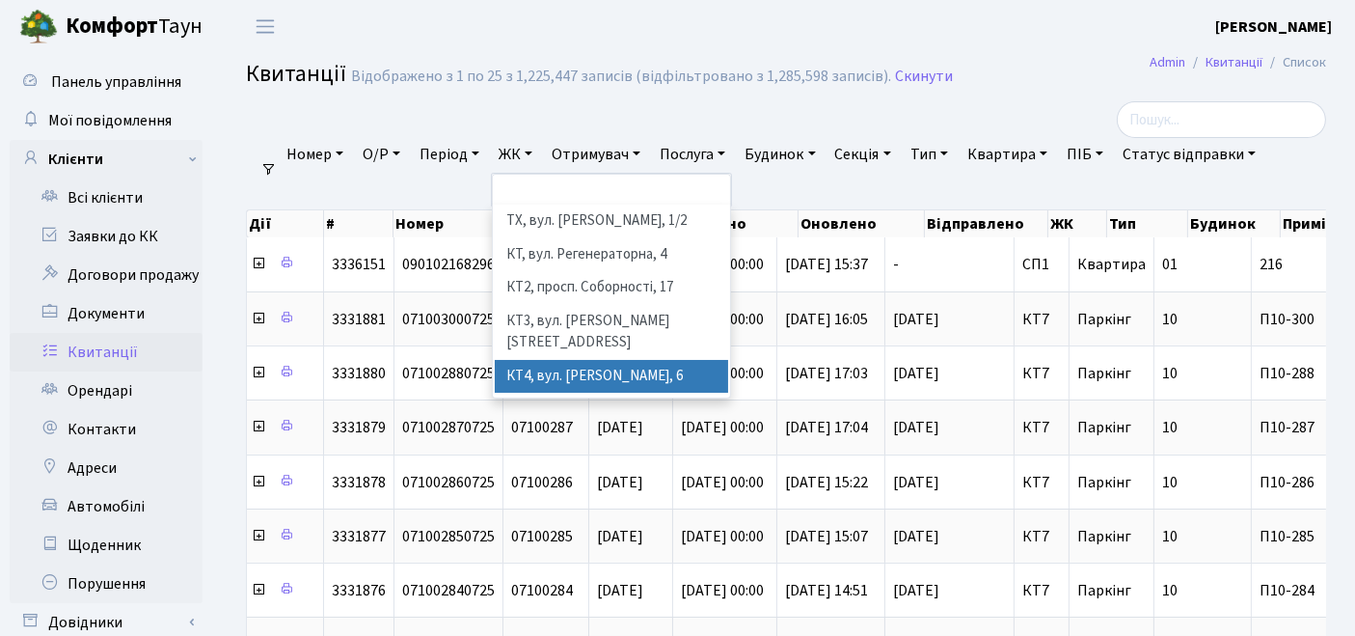
click at [554, 360] on li "КТ4, вул. [PERSON_NAME], 6" at bounding box center [612, 377] width 234 height 34
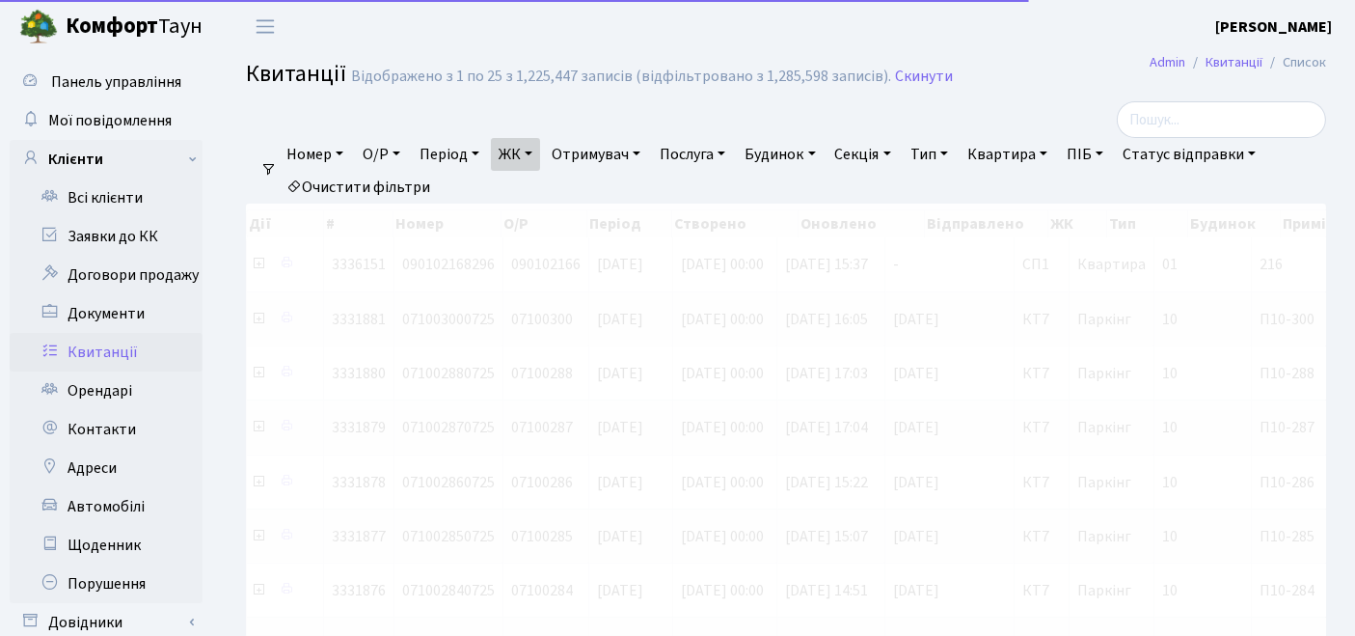
click at [1042, 153] on link "Квартира" at bounding box center [1008, 154] width 96 height 33
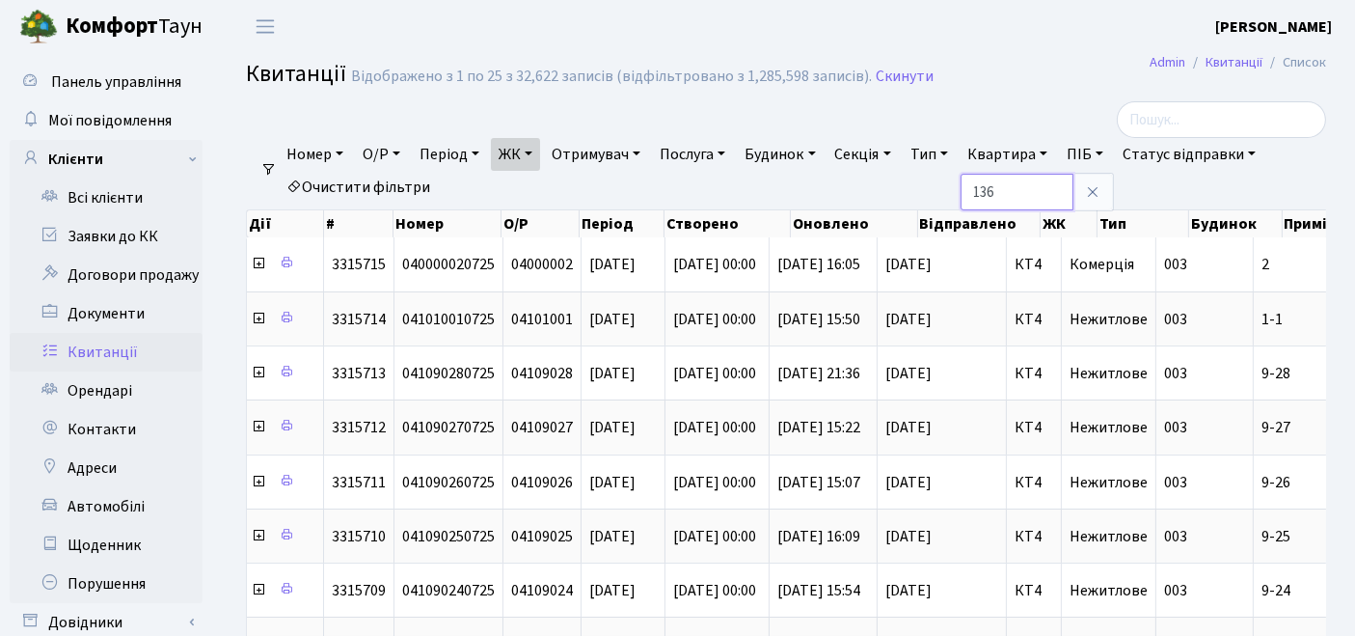
type input "136"
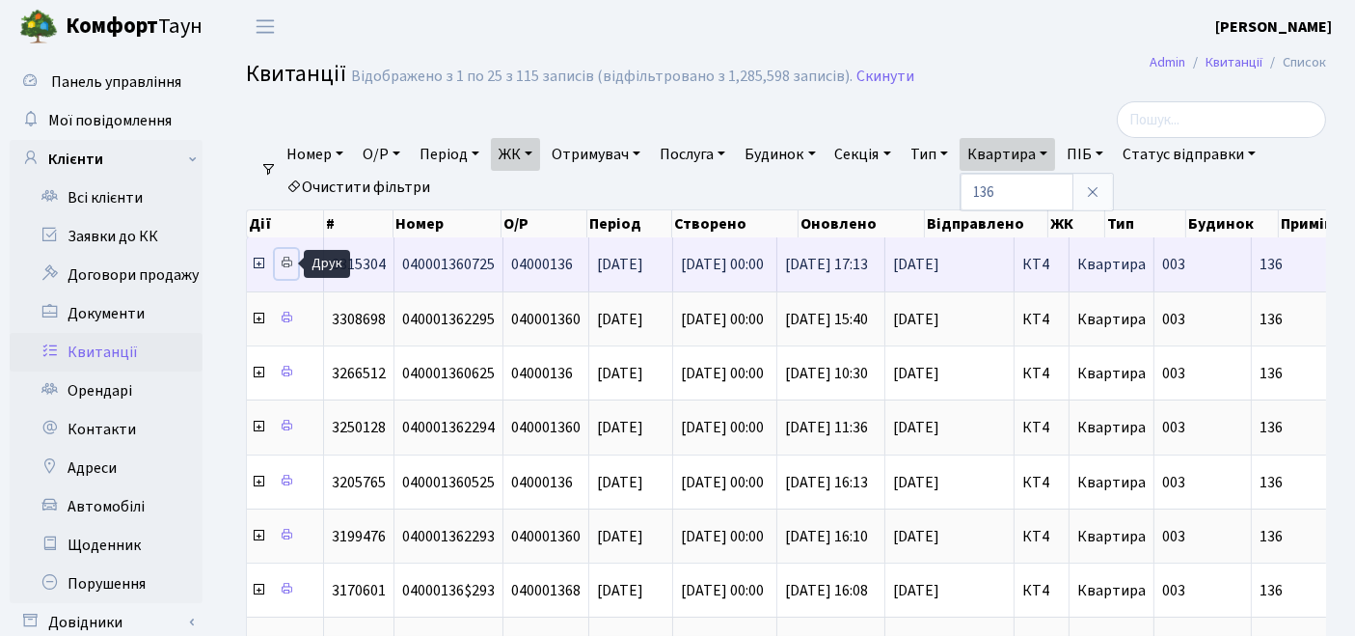
click at [287, 263] on icon at bounding box center [287, 263] width 14 height 14
